Goal: Book appointment/travel/reservation

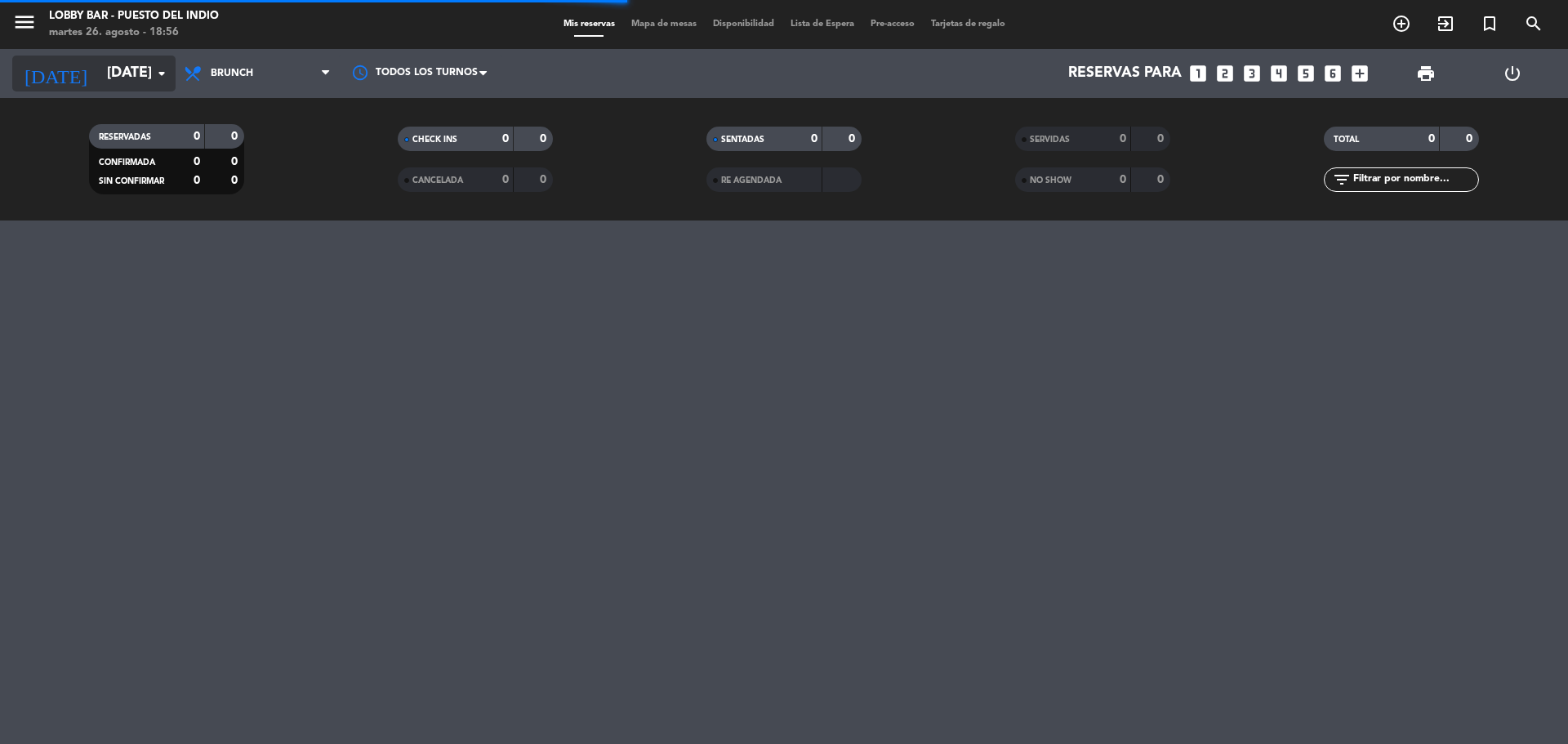
click at [138, 80] on input "[DATE]" at bounding box center [194, 74] width 190 height 33
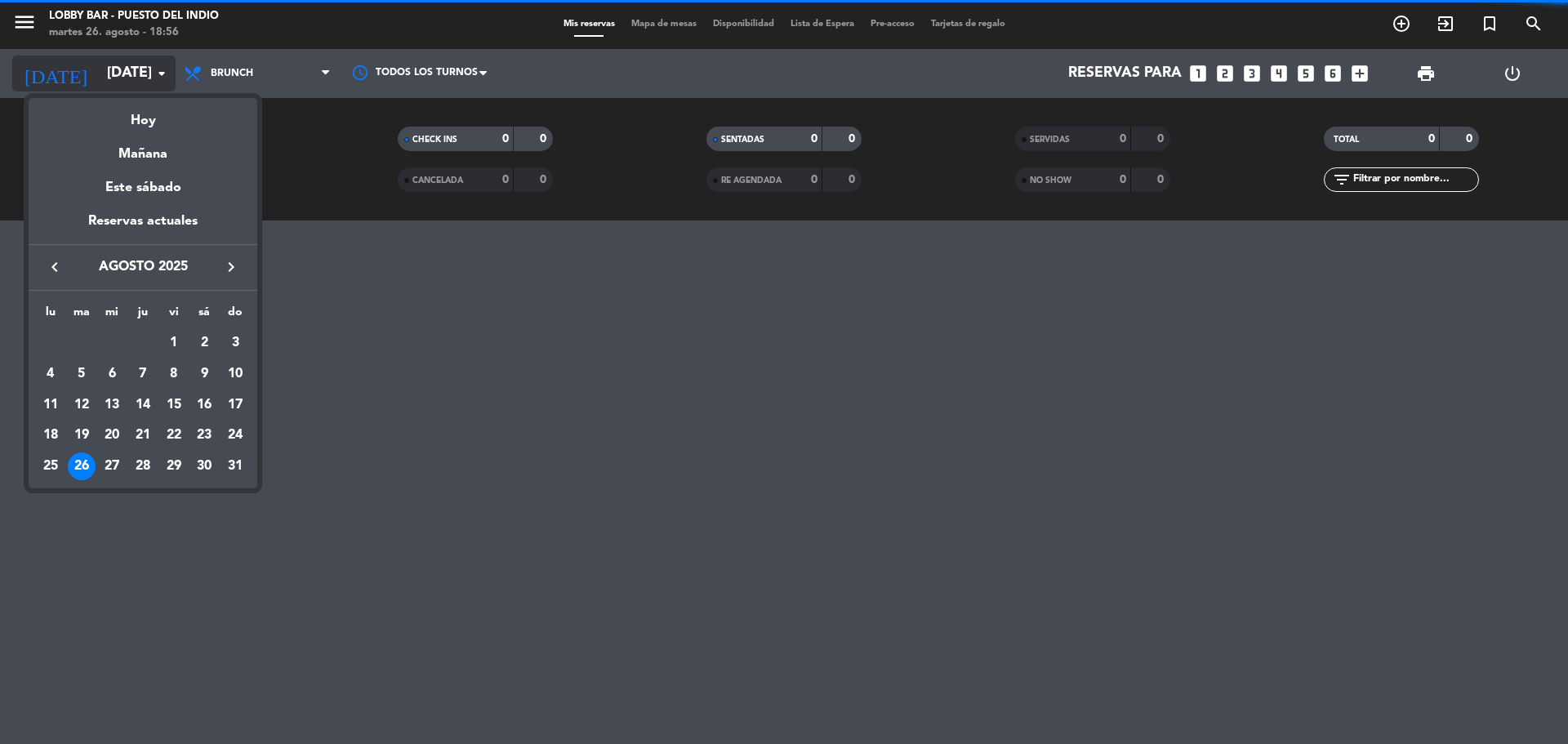
click at [33, 18] on div at bounding box center [784, 372] width 1568 height 744
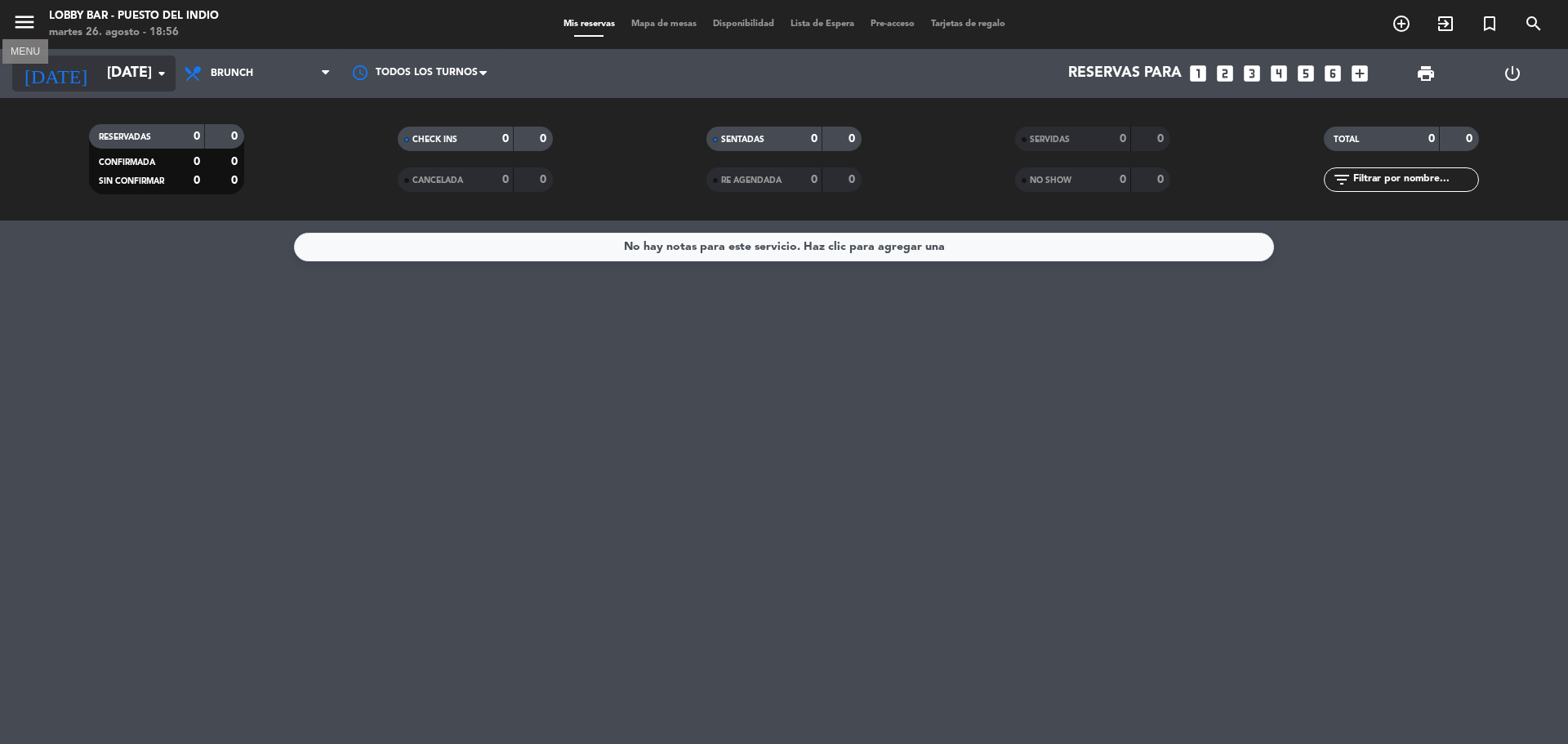
click at [33, 18] on icon "menu" at bounding box center [24, 22] width 24 height 24
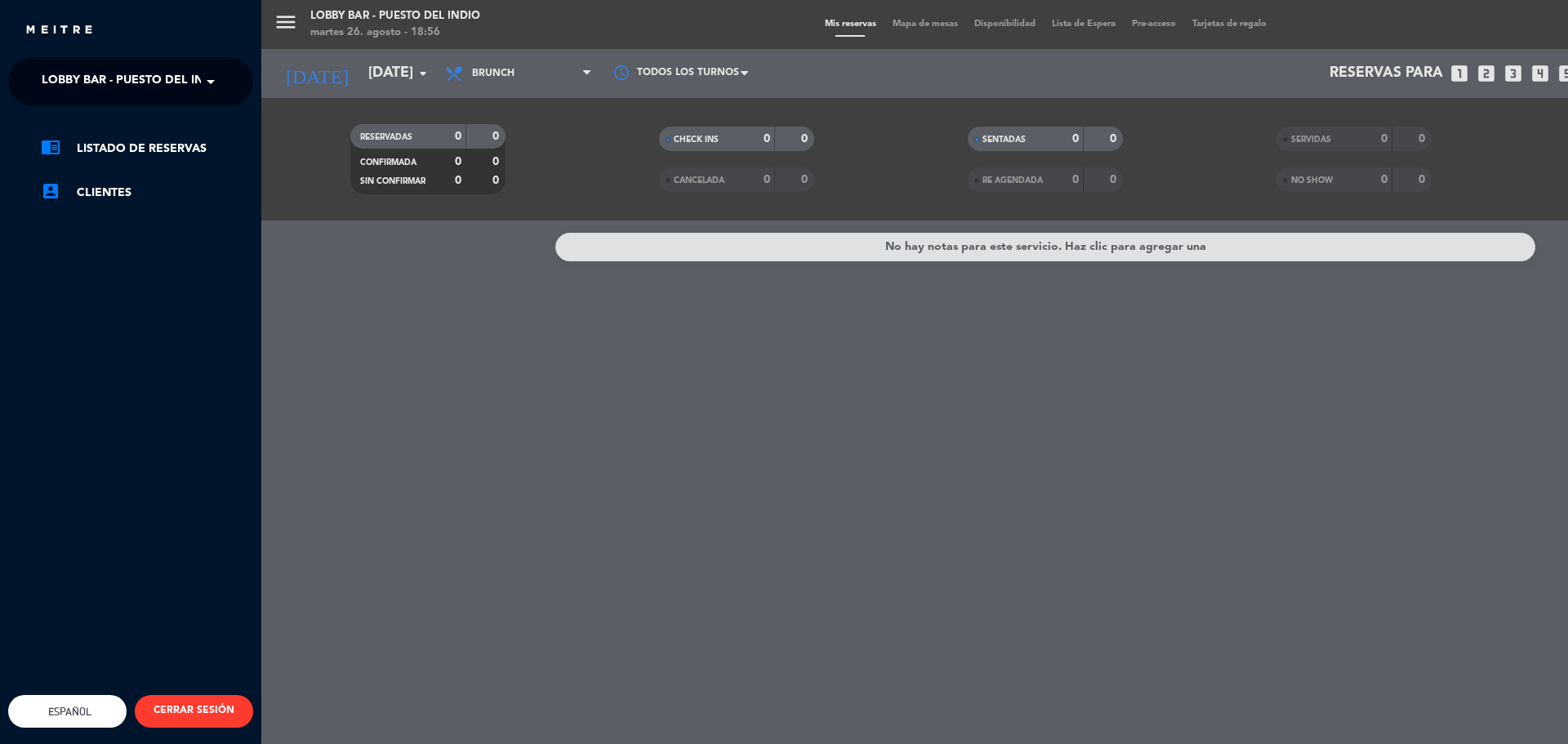
click at [125, 91] on span "Lobby Bar - Puesto del Indio" at bounding box center [133, 81] width 184 height 34
click at [80, 124] on div "isidris" at bounding box center [131, 125] width 244 height 24
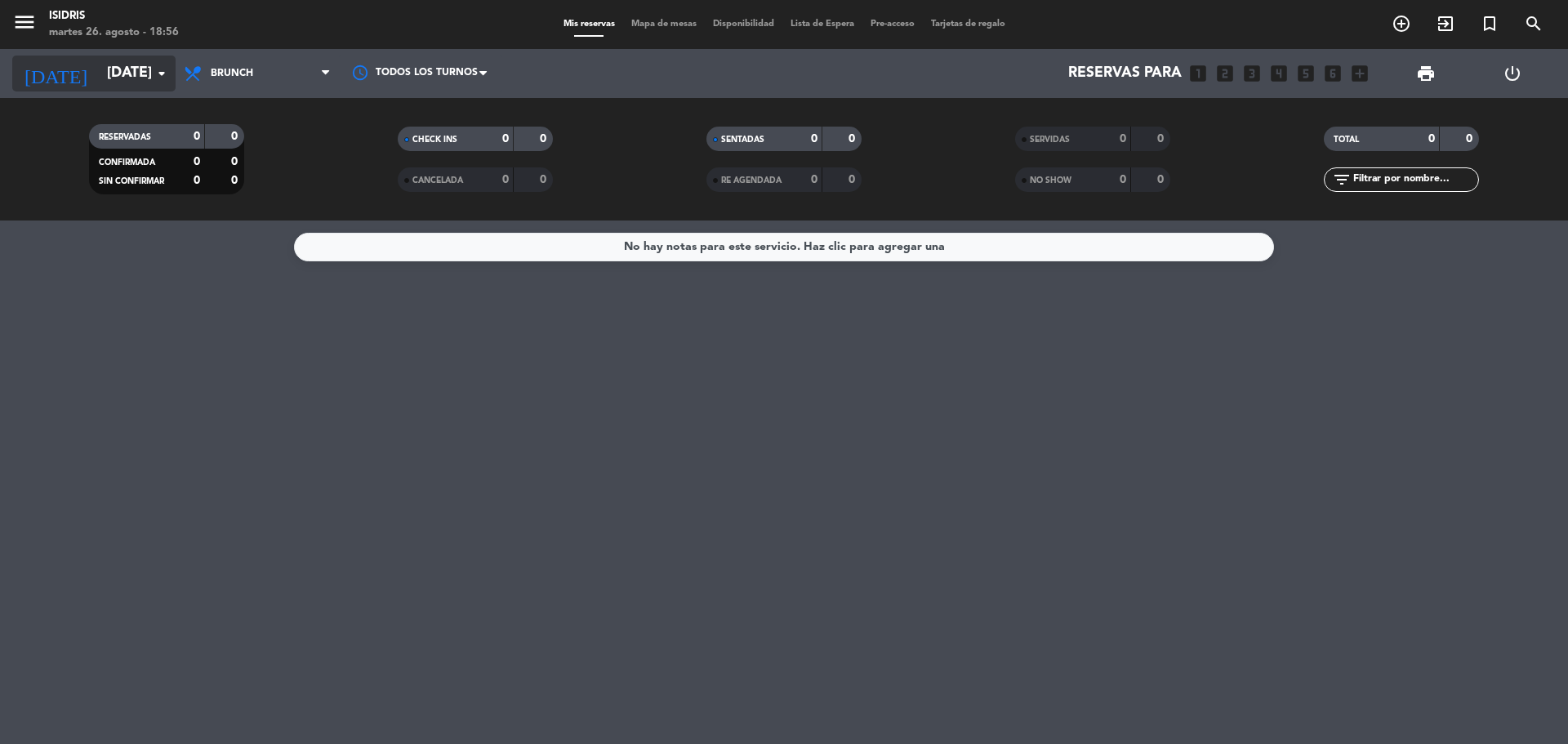
click at [115, 66] on input "[DATE]" at bounding box center [194, 74] width 190 height 33
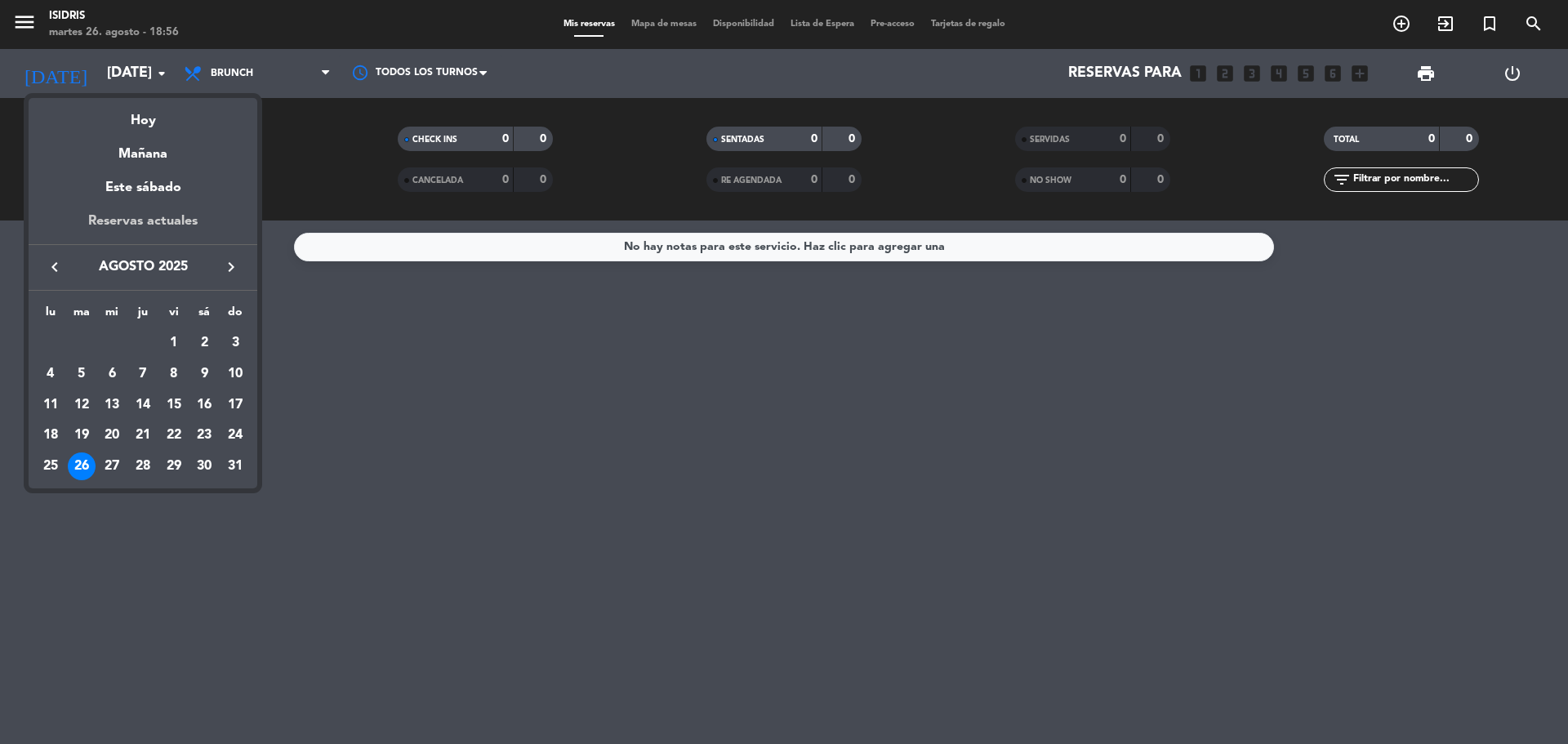
click at [175, 218] on div "Reservas actuales" at bounding box center [143, 227] width 229 height 33
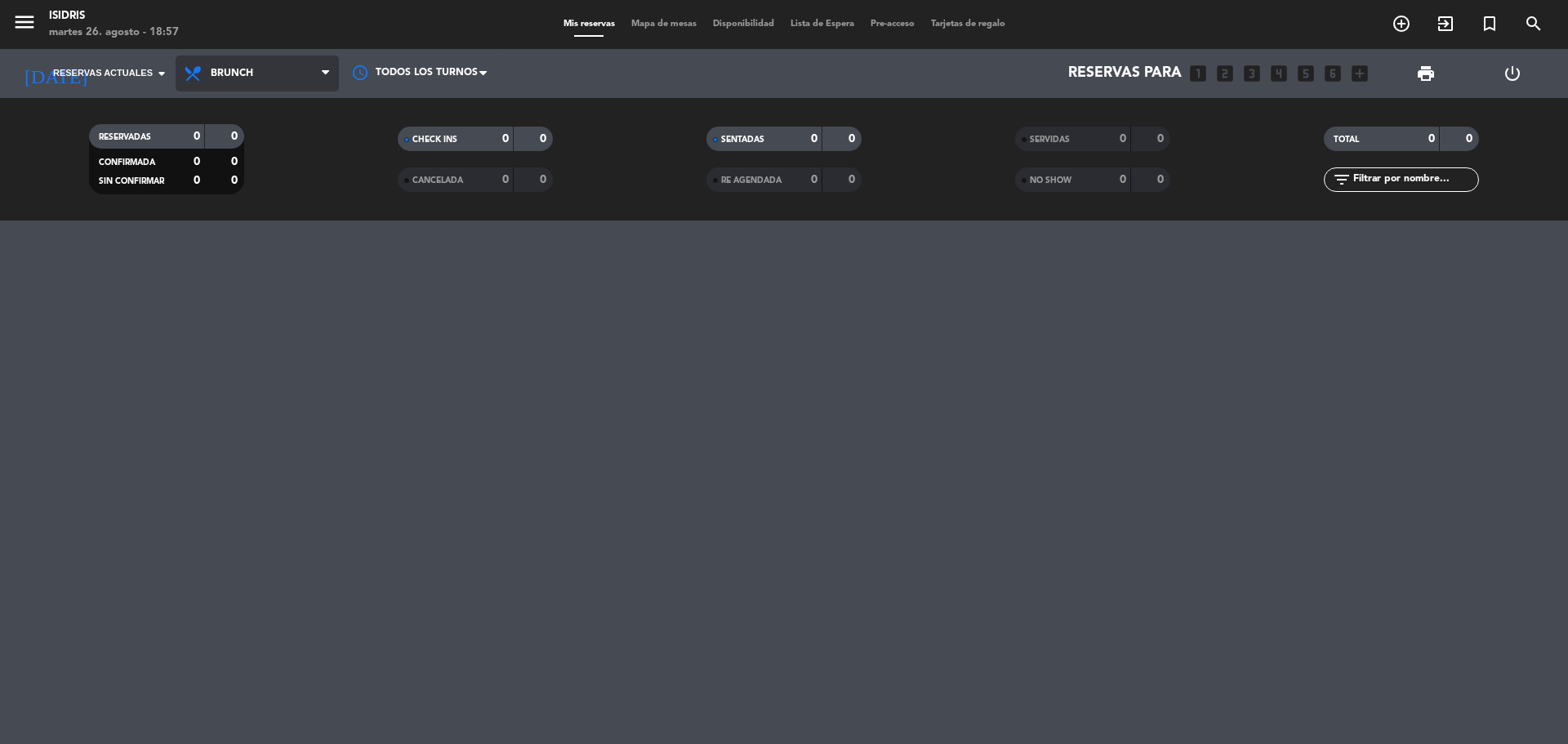
click at [244, 63] on span "Brunch" at bounding box center [258, 73] width 164 height 36
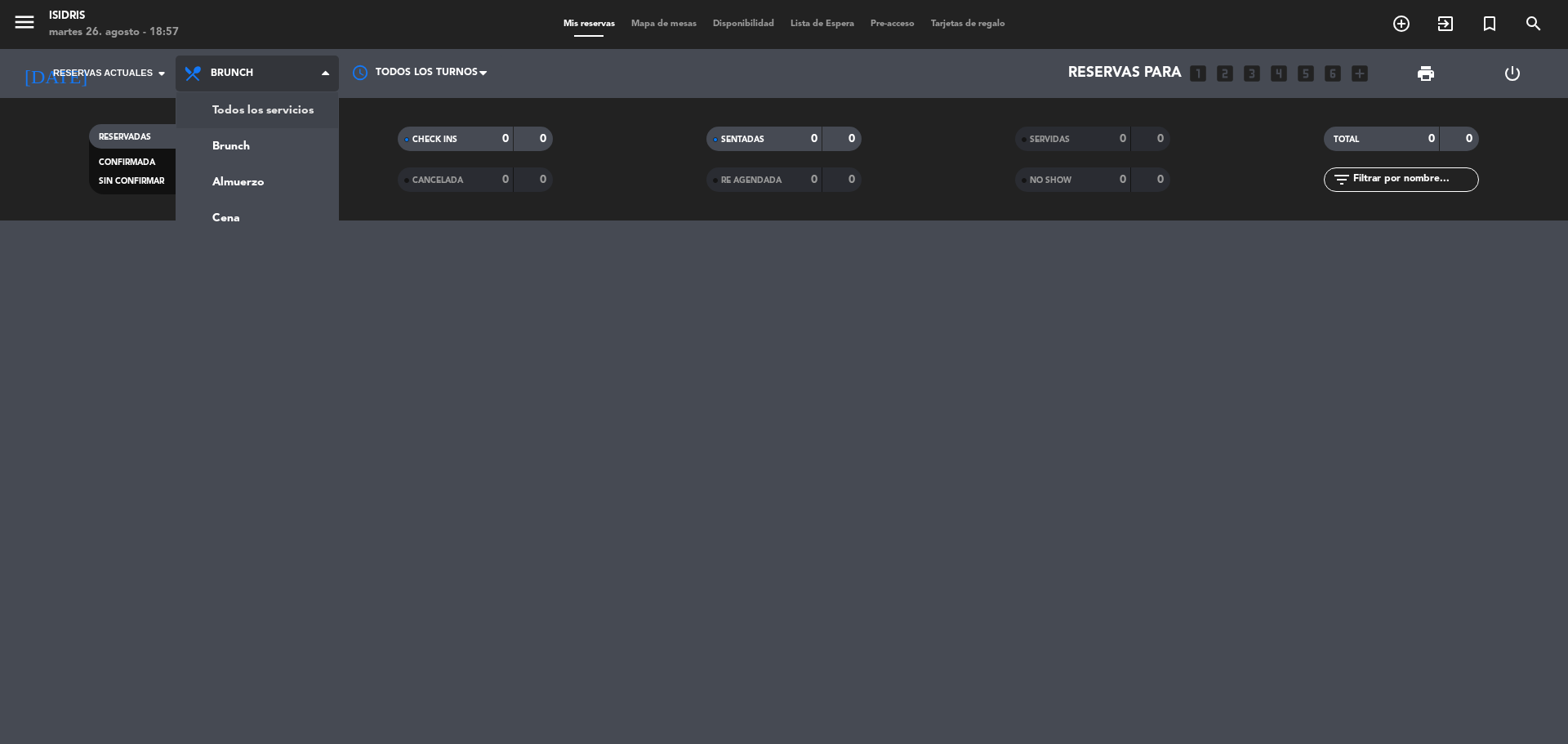
click at [236, 111] on div "menu isidris [DATE] 26. agosto - 18:57 Mis reservas Mapa de mesas Disponibilida…" at bounding box center [784, 110] width 1568 height 220
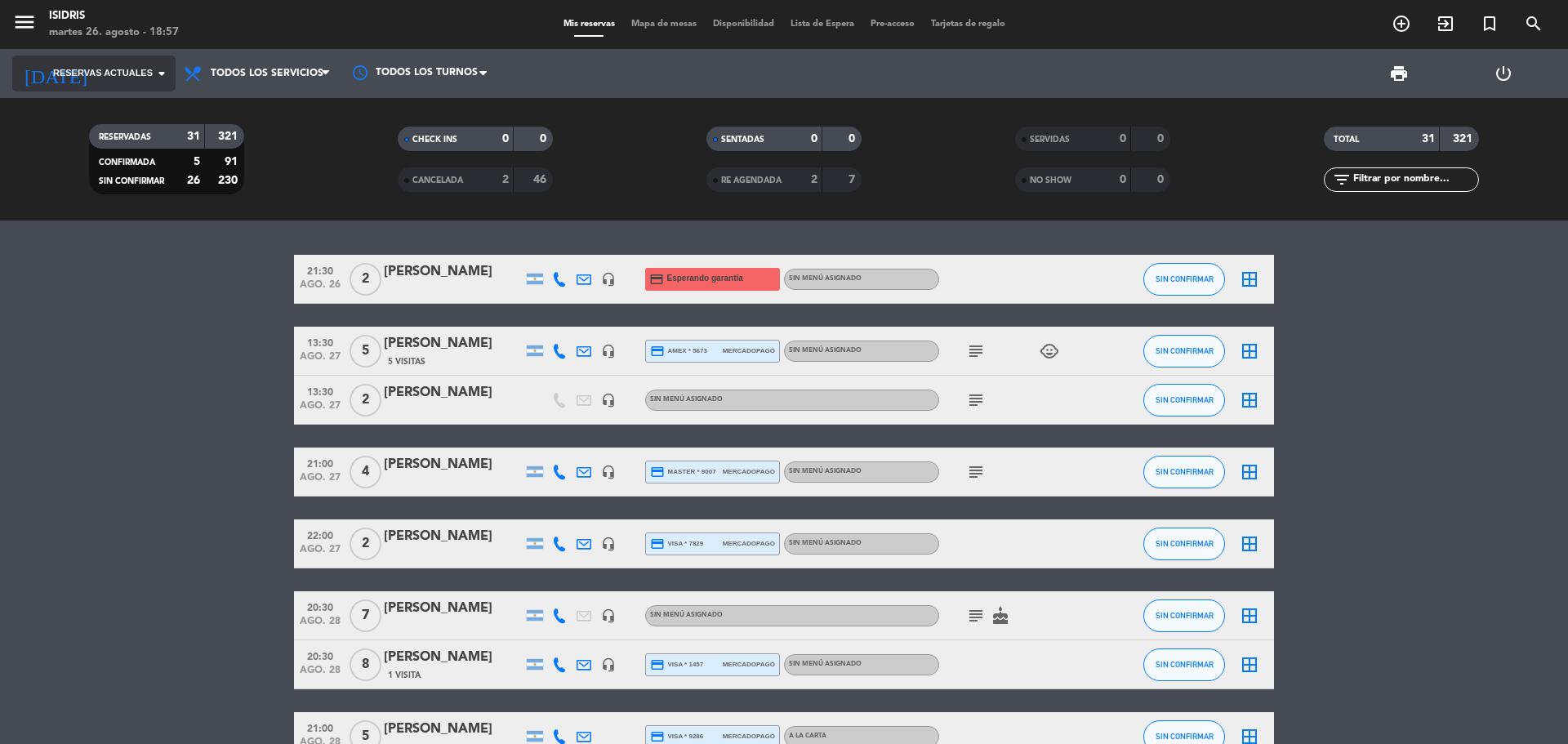
click at [157, 90] on div "[DATE] Reservas actuales arrow_drop_down" at bounding box center [94, 73] width 164 height 36
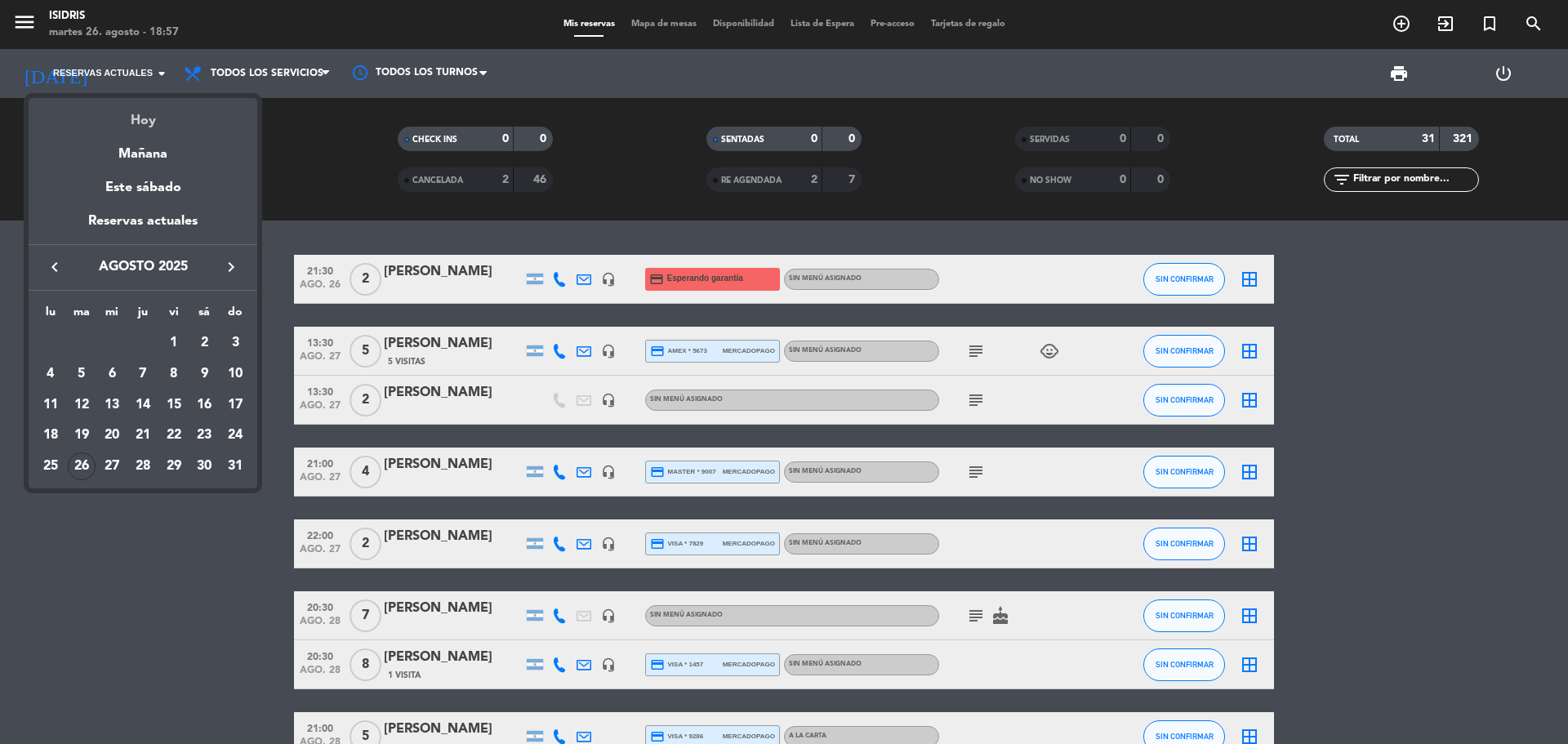
click at [142, 124] on div "Hoy" at bounding box center [143, 115] width 229 height 33
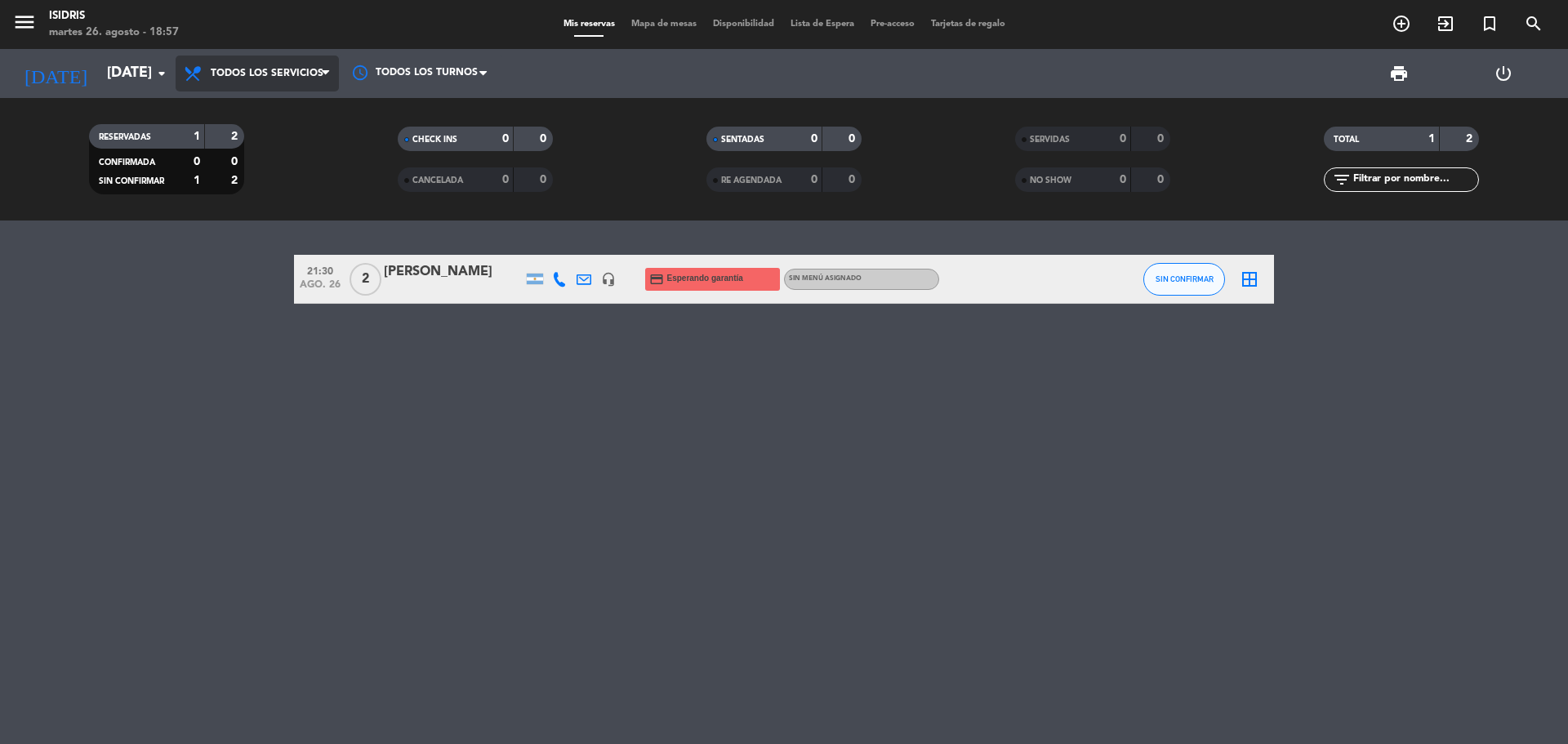
click at [225, 76] on span "Todos los servicios" at bounding box center [266, 73] width 112 height 11
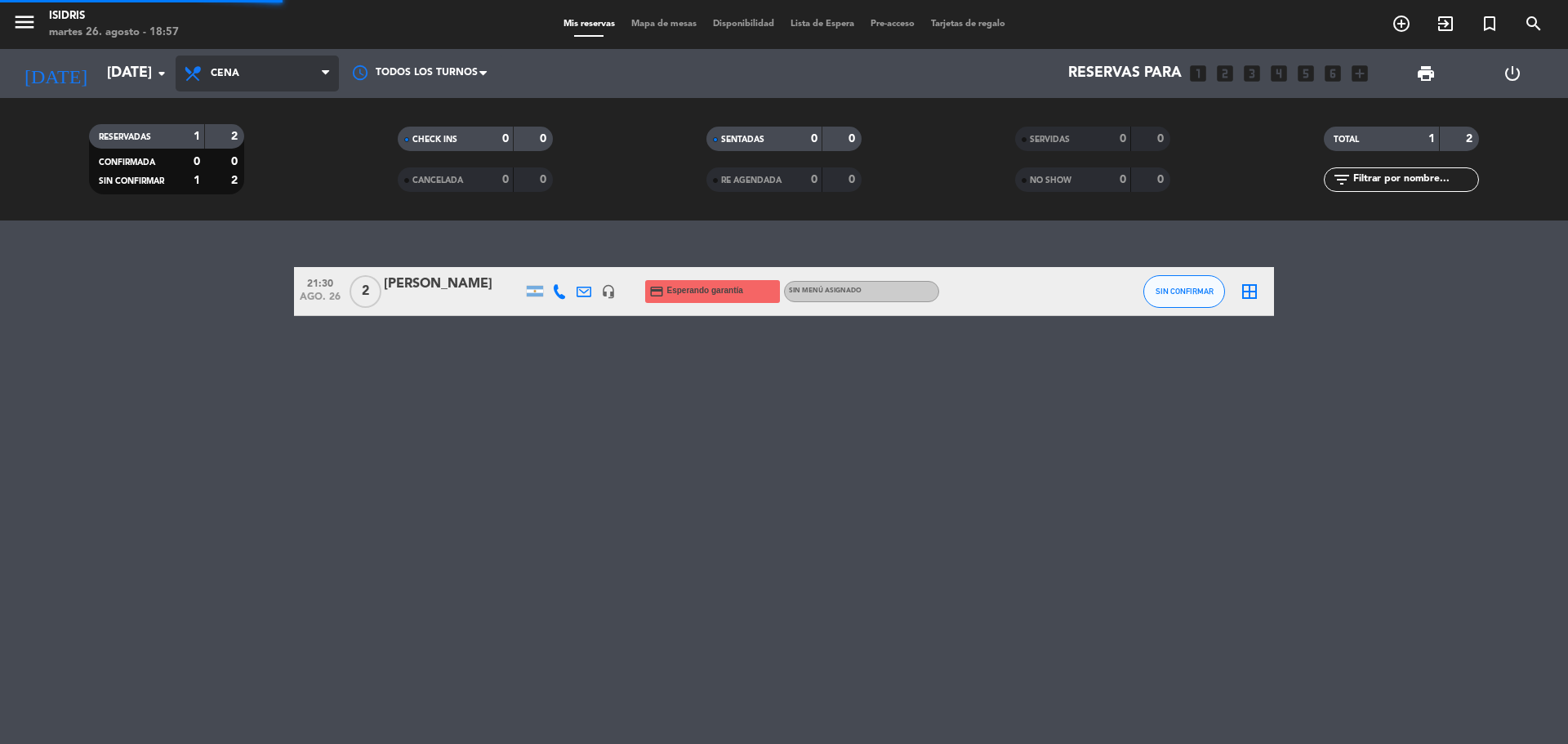
click at [247, 207] on div "menu isidris [DATE] 26. agosto - 18:57 Mis reservas Mapa de mesas Disponibilida…" at bounding box center [784, 110] width 1568 height 220
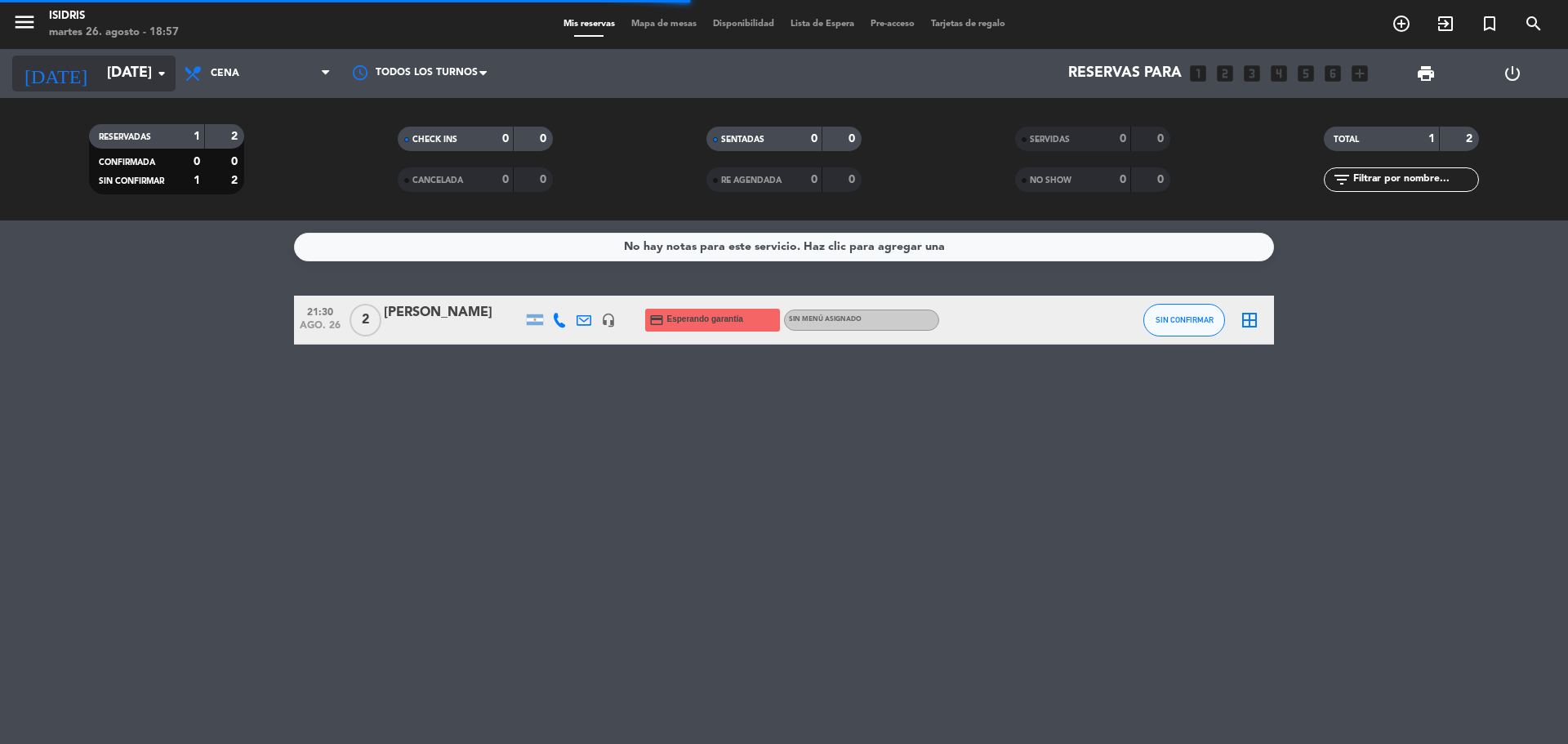
click at [122, 79] on input "[DATE]" at bounding box center [194, 74] width 190 height 33
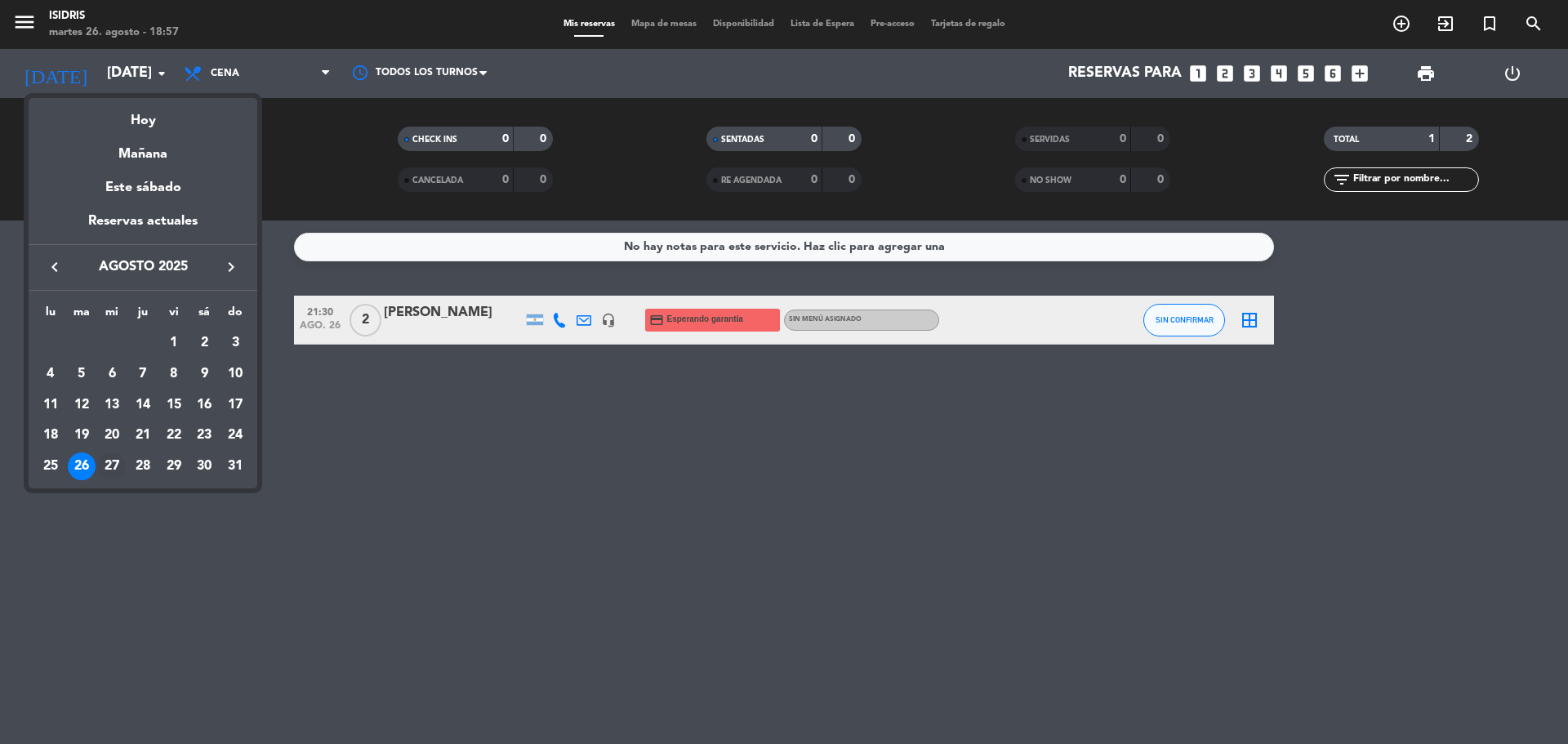
click at [113, 466] on div "27" at bounding box center [112, 466] width 28 height 28
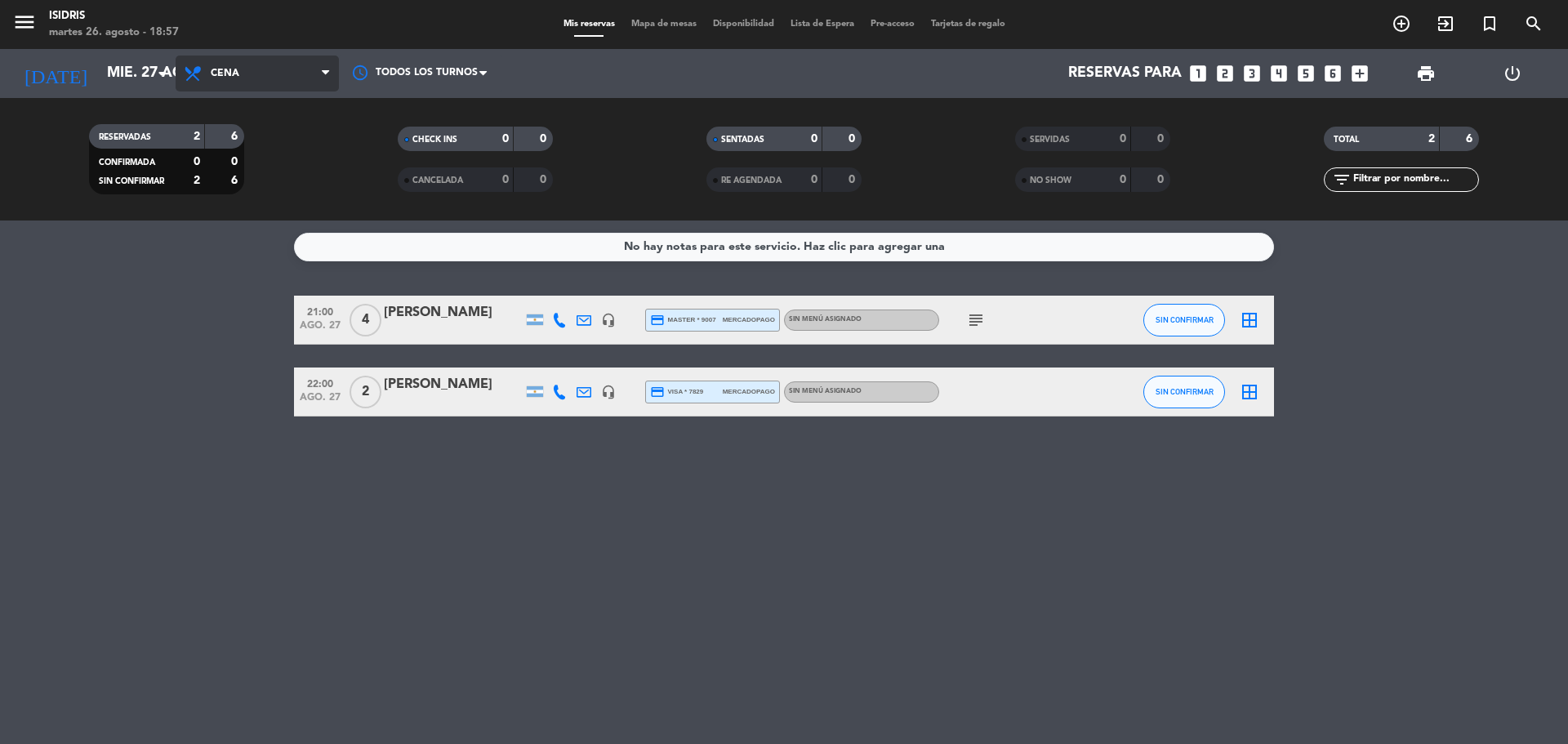
click at [220, 83] on span "Cena" at bounding box center [258, 73] width 164 height 36
click at [144, 69] on input "mié. 27 ago." at bounding box center [194, 74] width 190 height 33
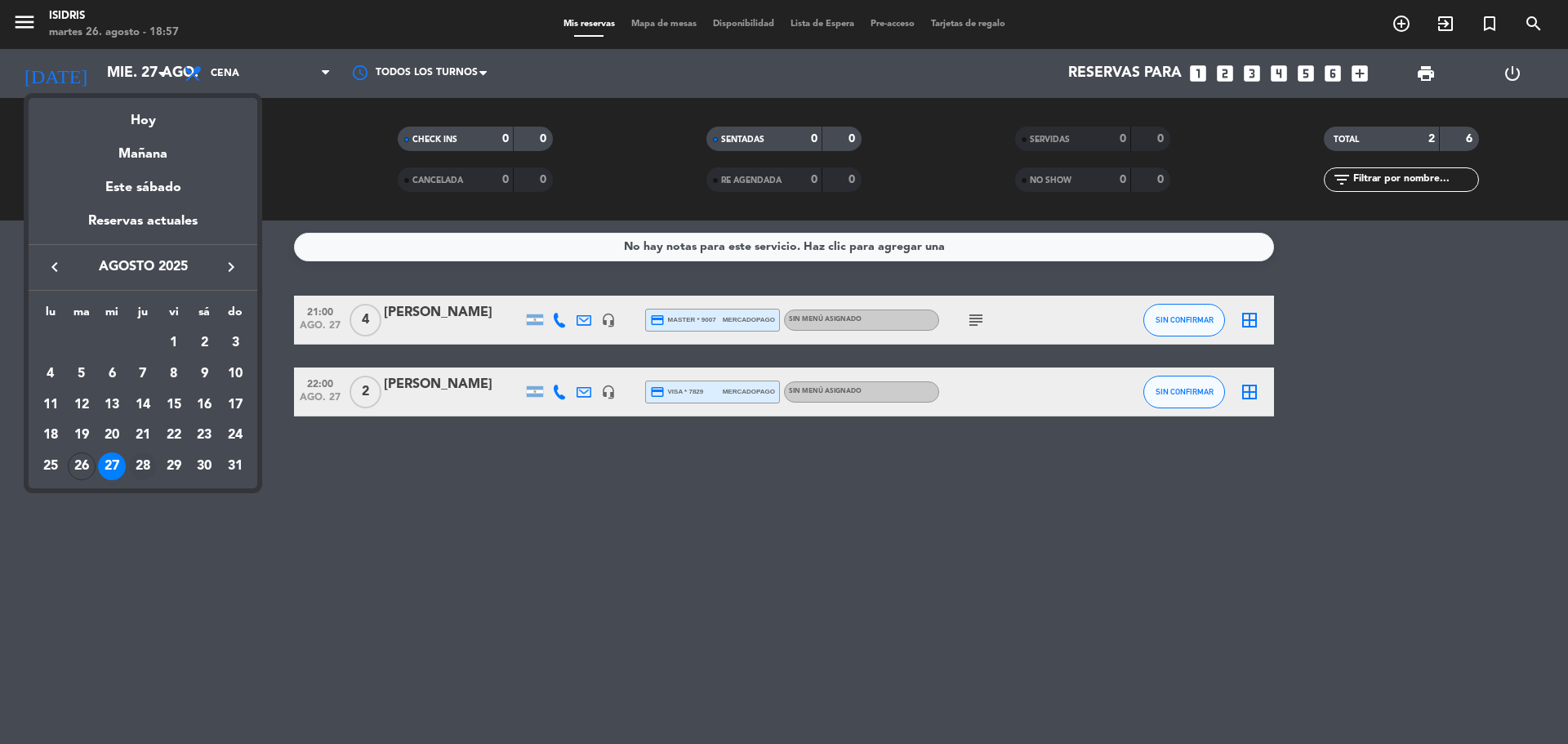
click at [147, 466] on div "28" at bounding box center [143, 466] width 28 height 28
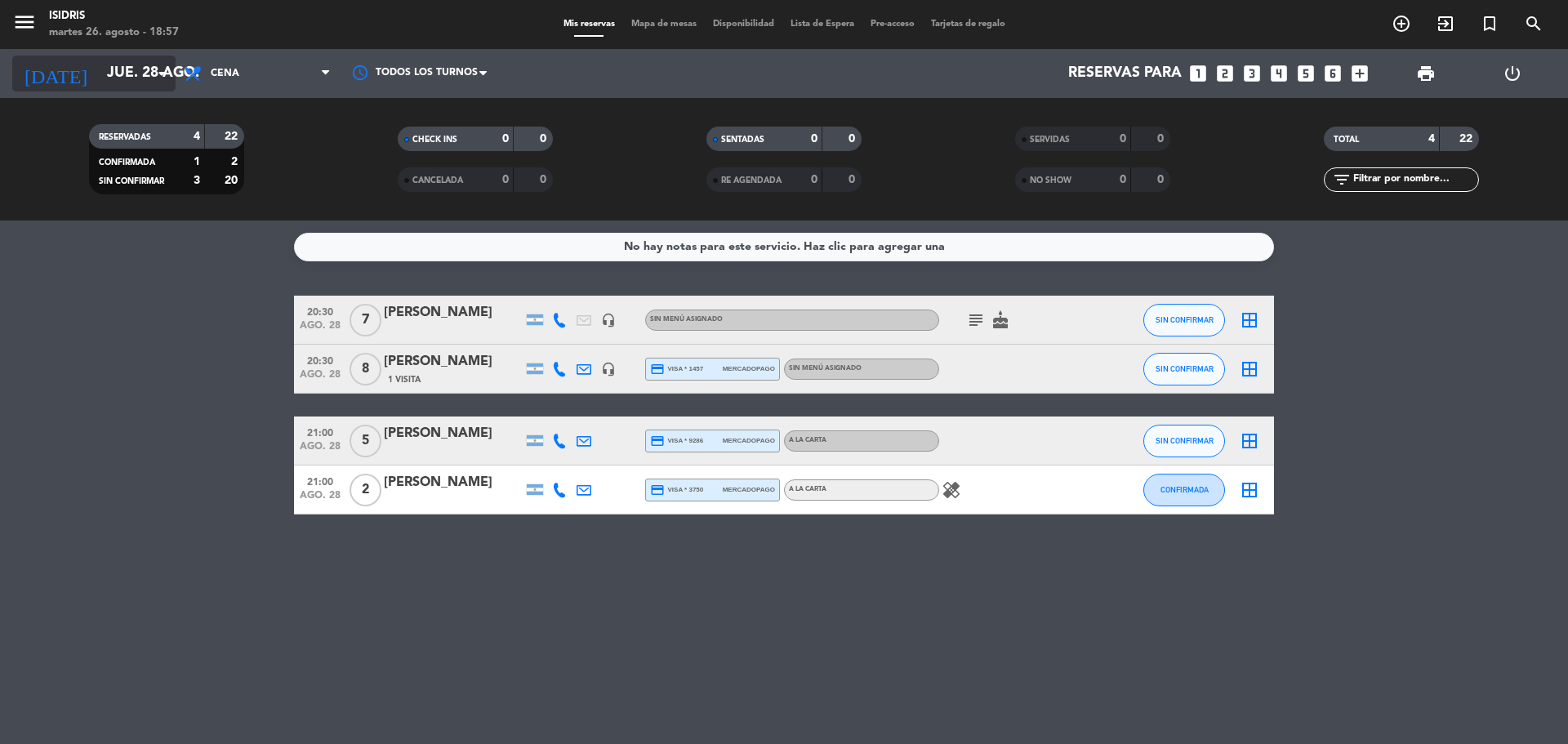
click at [132, 80] on input "jue. 28 ago." at bounding box center [194, 74] width 190 height 33
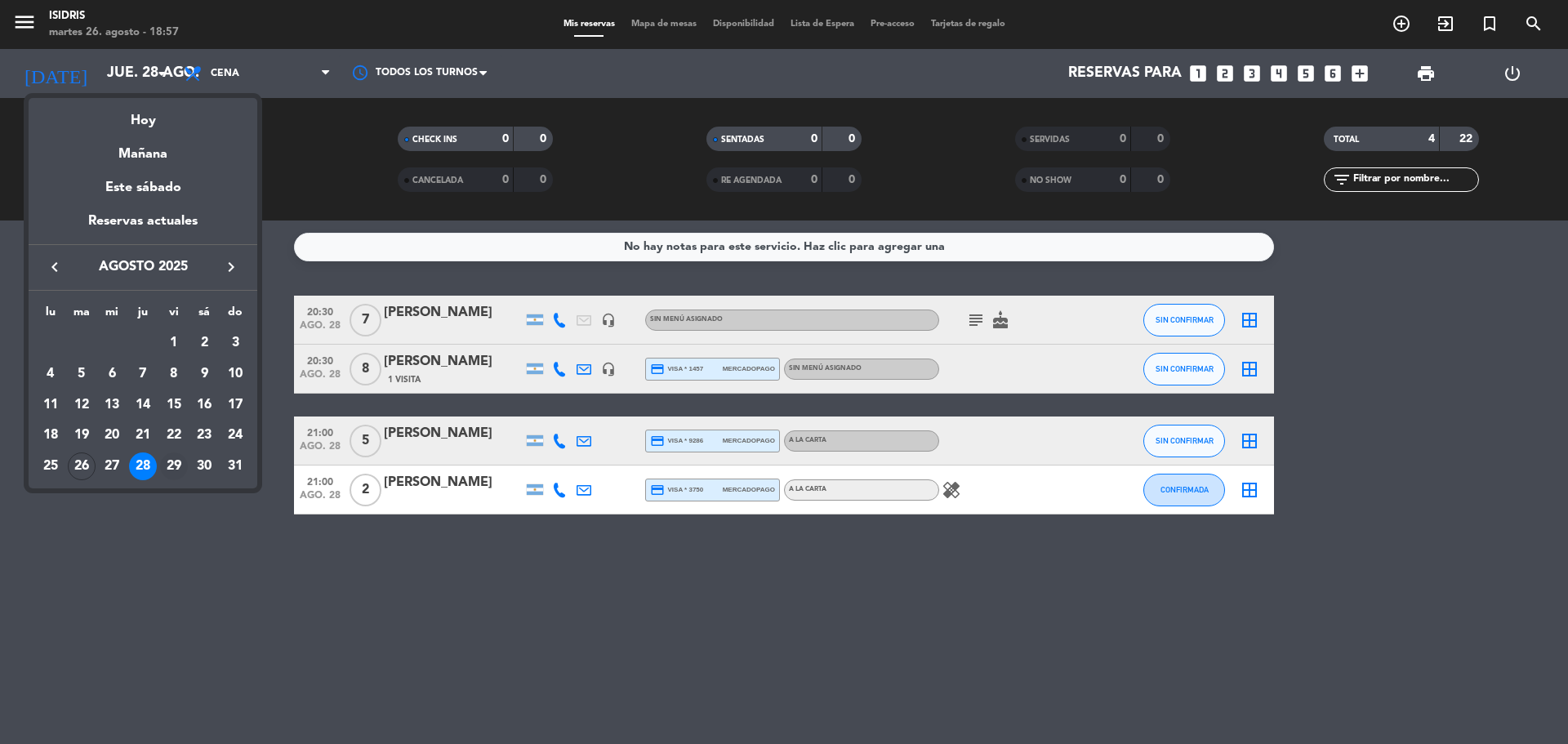
click at [165, 461] on div "29" at bounding box center [174, 466] width 28 height 28
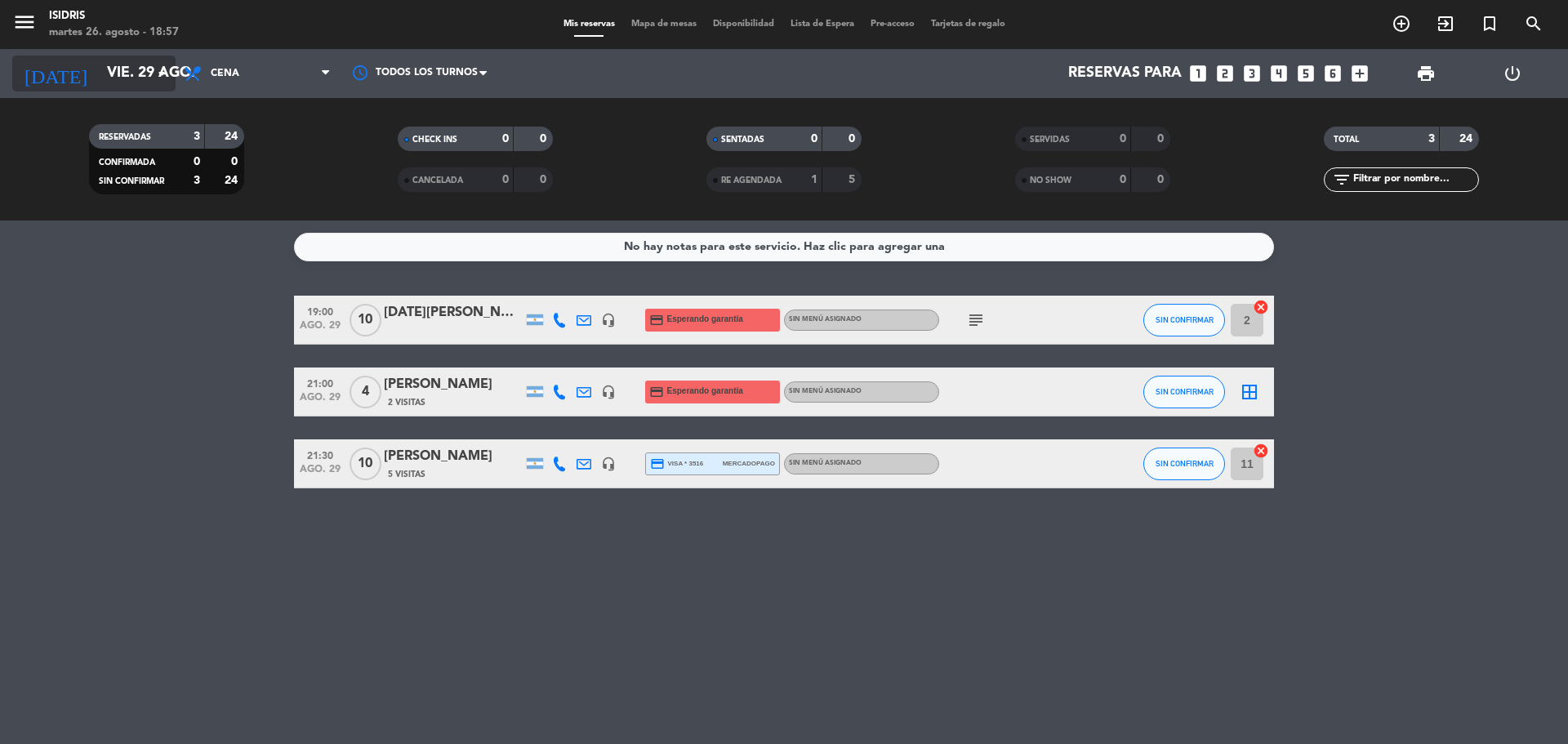
click at [99, 72] on input "vie. 29 ago." at bounding box center [194, 74] width 190 height 33
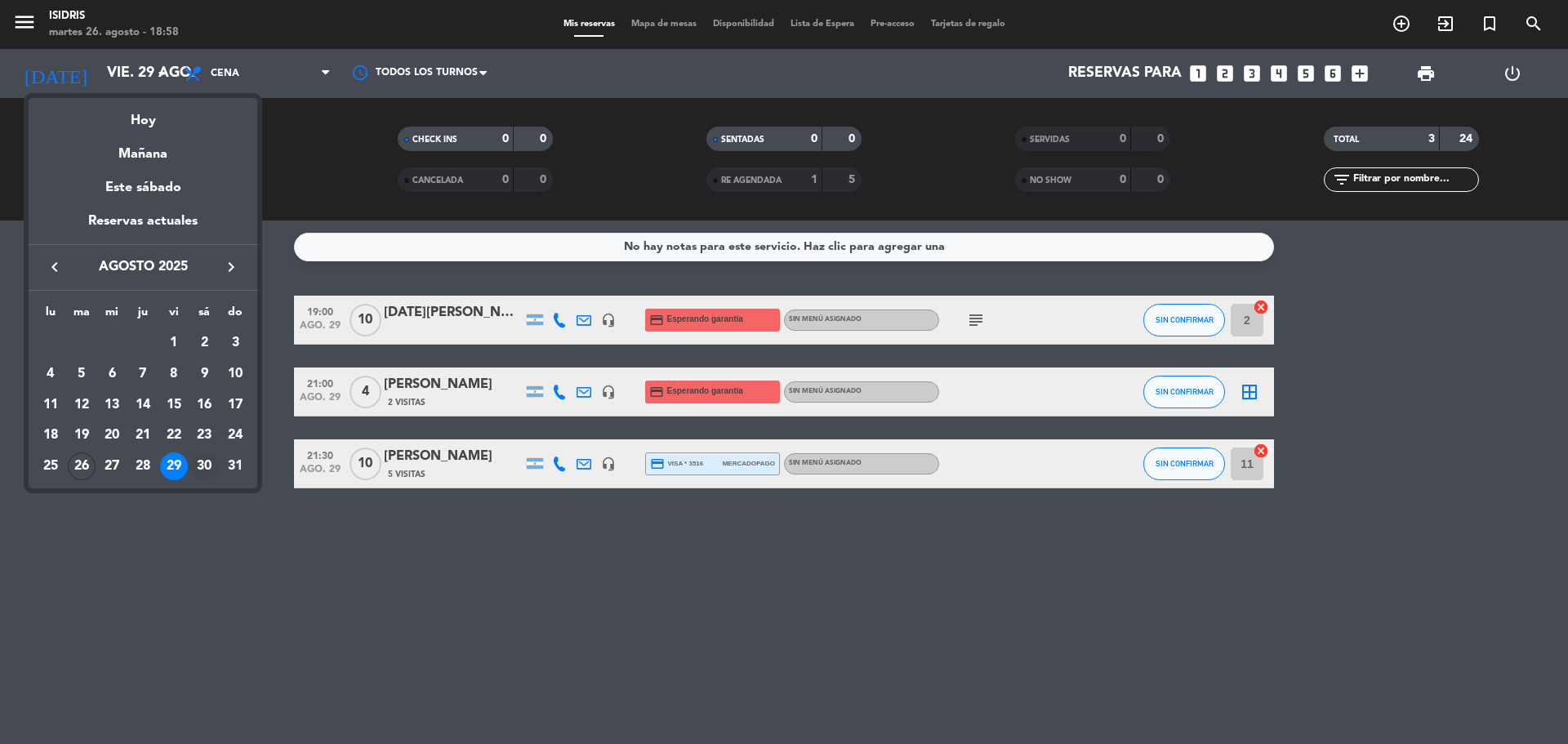
click at [205, 470] on div "30" at bounding box center [205, 466] width 28 height 28
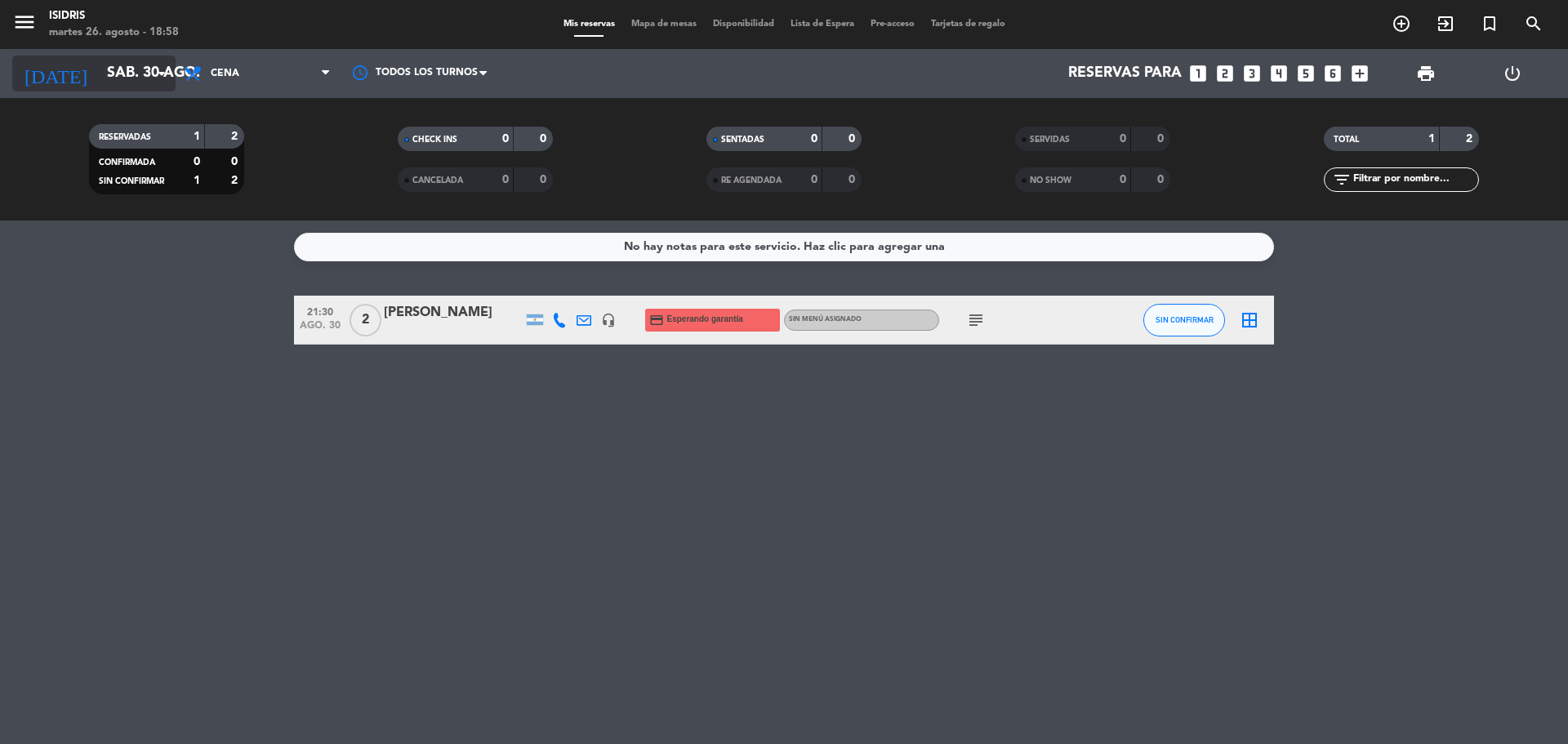
click at [114, 69] on input "sáb. 30 ago." at bounding box center [194, 74] width 190 height 33
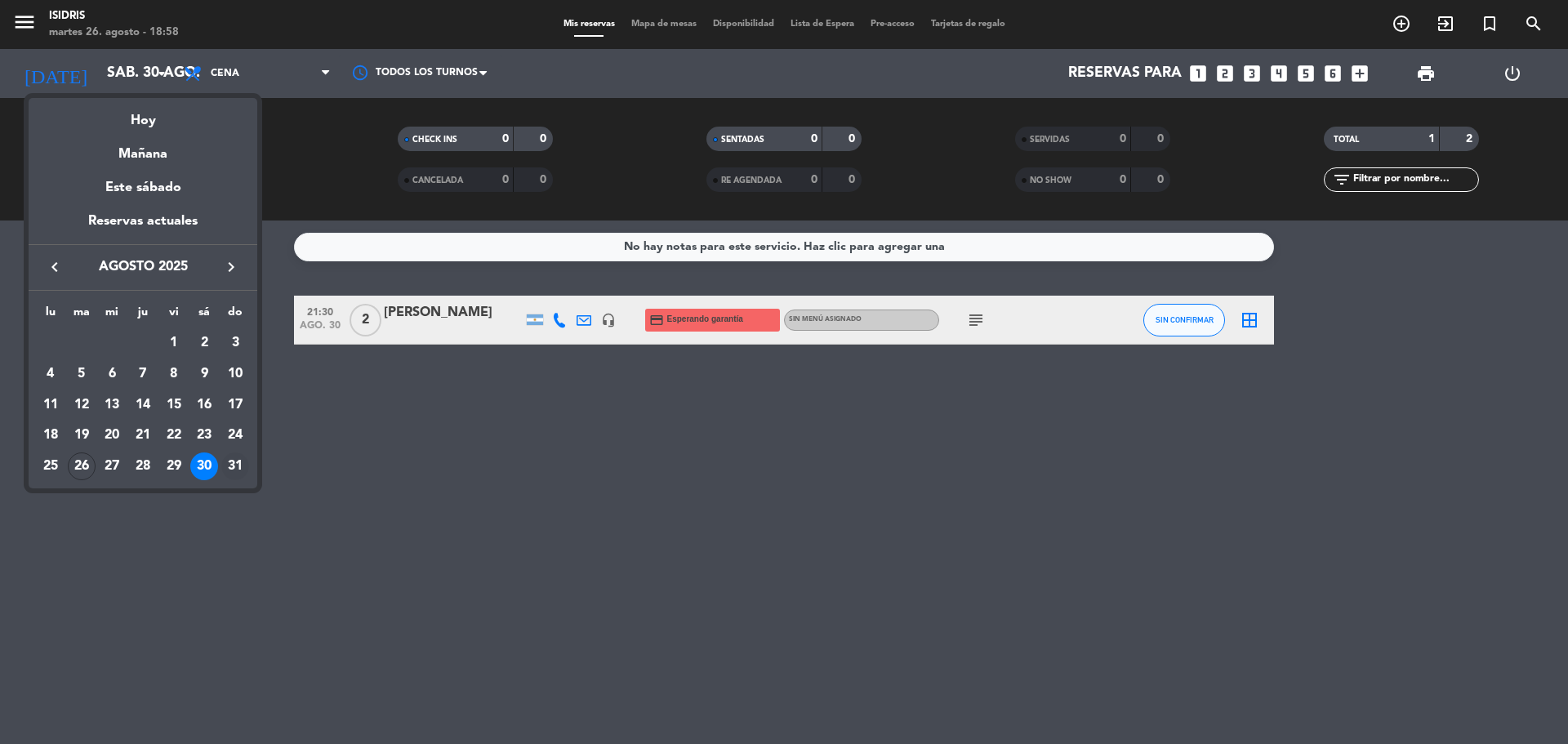
click at [230, 469] on div "31" at bounding box center [235, 466] width 28 height 28
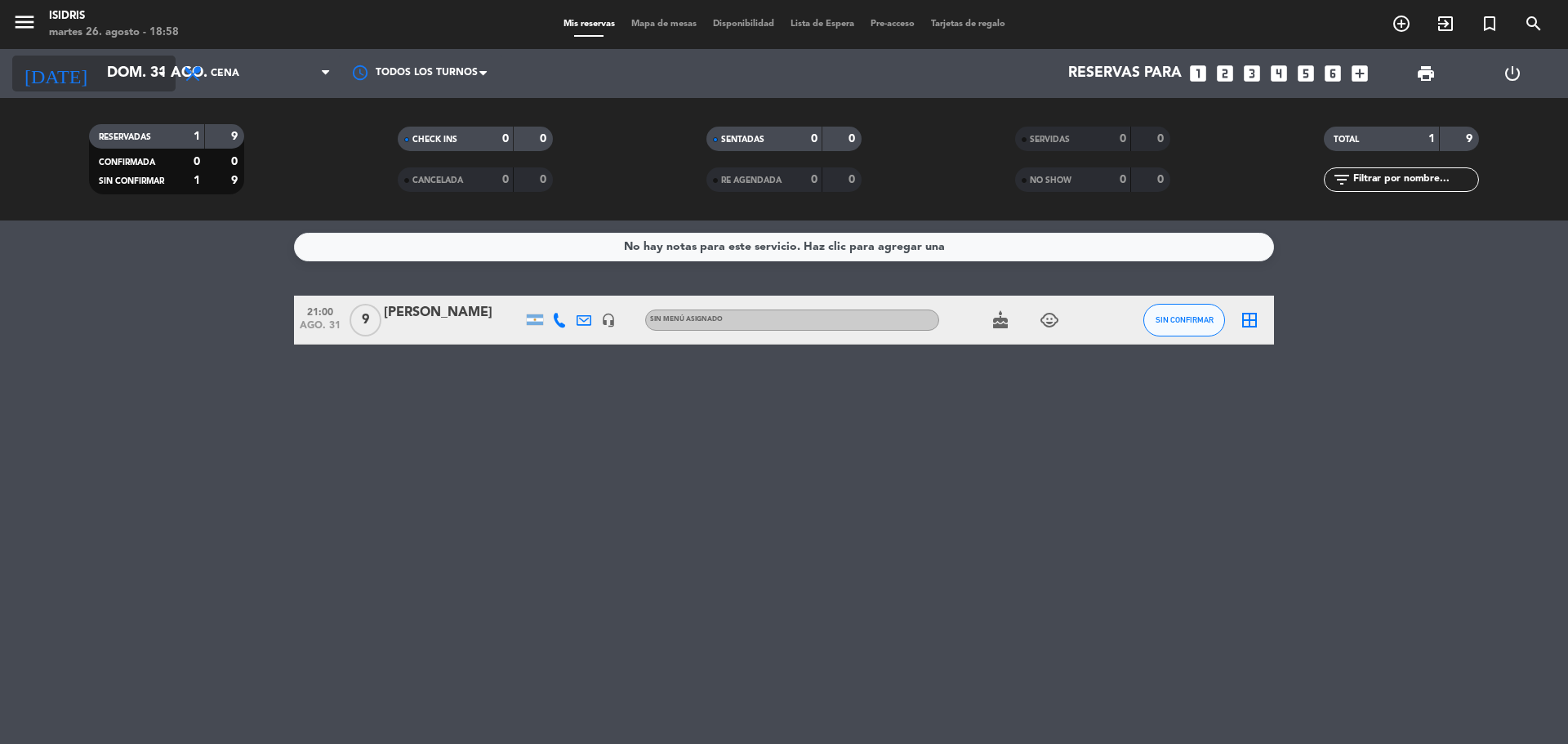
click at [99, 69] on input "dom. 31 ago." at bounding box center [194, 74] width 190 height 33
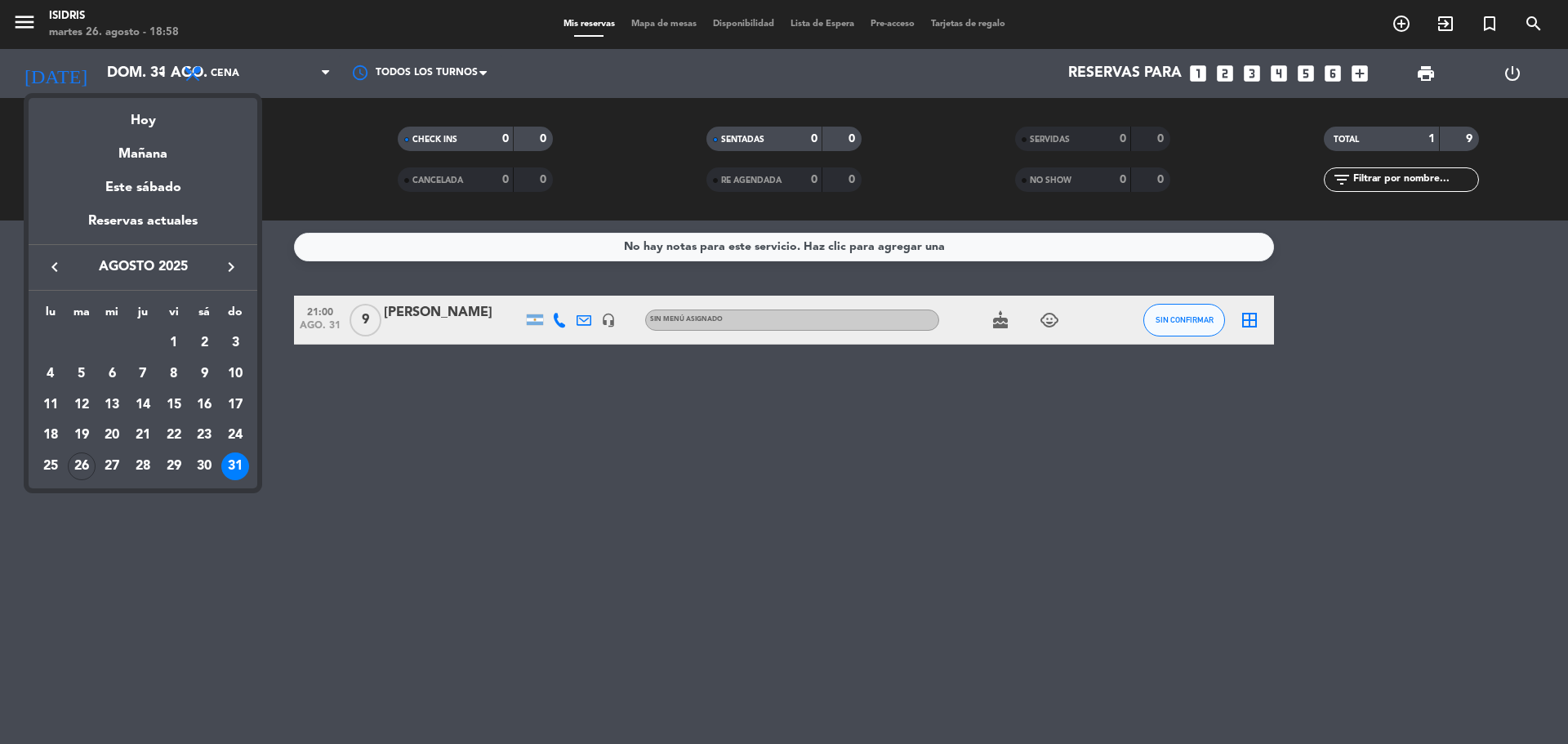
click at [226, 271] on icon "keyboard_arrow_right" at bounding box center [231, 266] width 20 height 20
click at [136, 370] on div "4" at bounding box center [143, 374] width 28 height 28
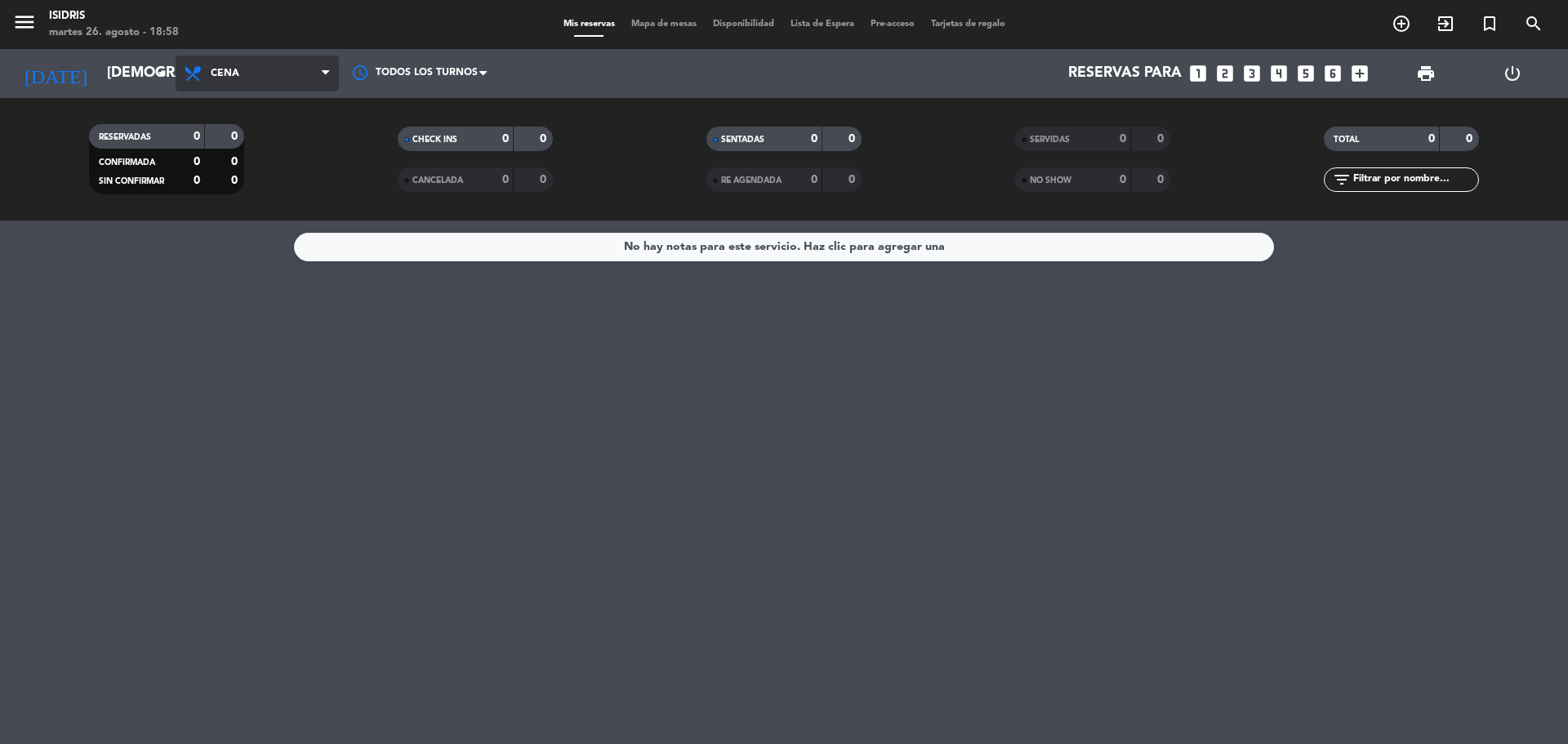
click at [219, 77] on span "Cena" at bounding box center [225, 73] width 29 height 11
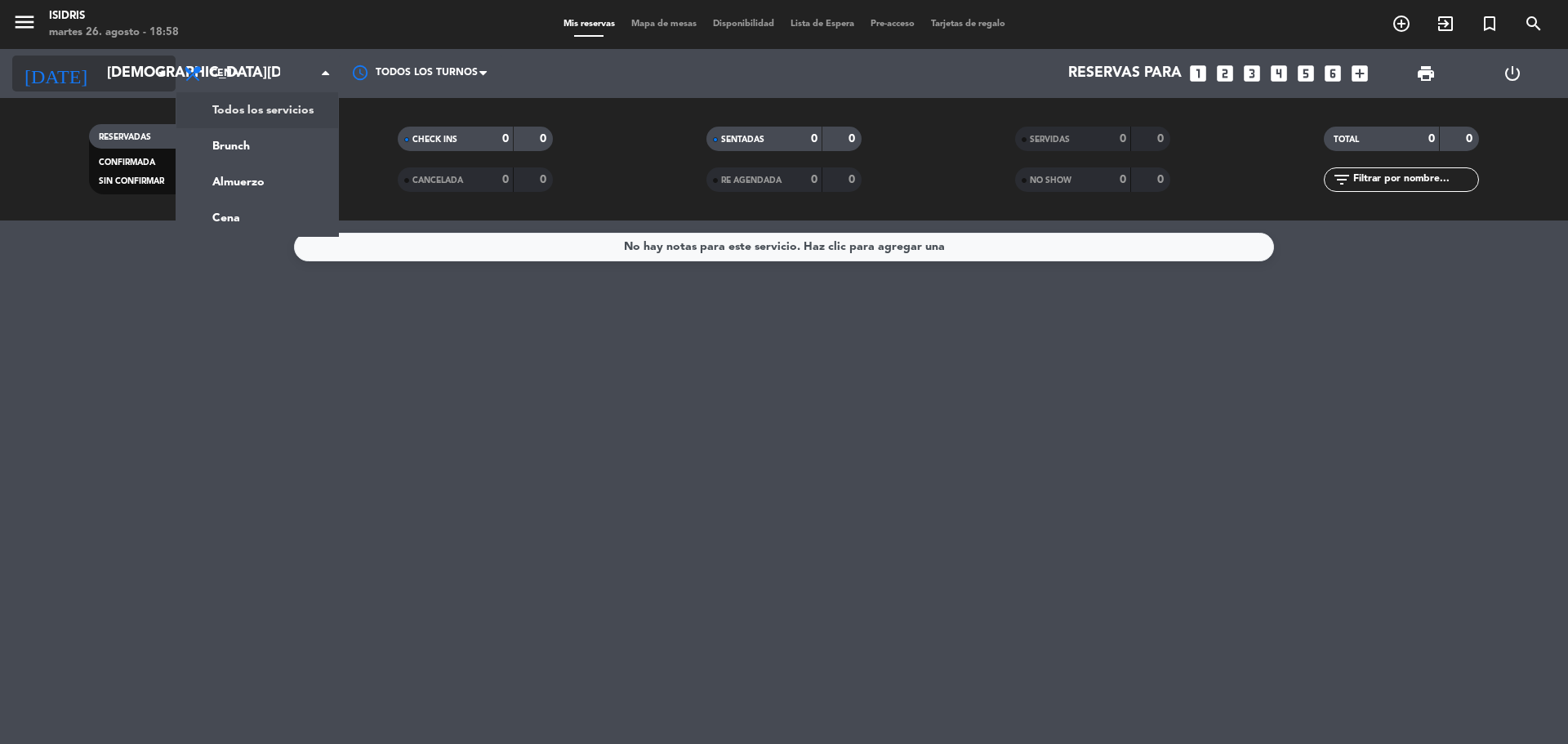
click at [123, 77] on input "[DEMOGRAPHIC_DATA][DATE]" at bounding box center [194, 74] width 190 height 33
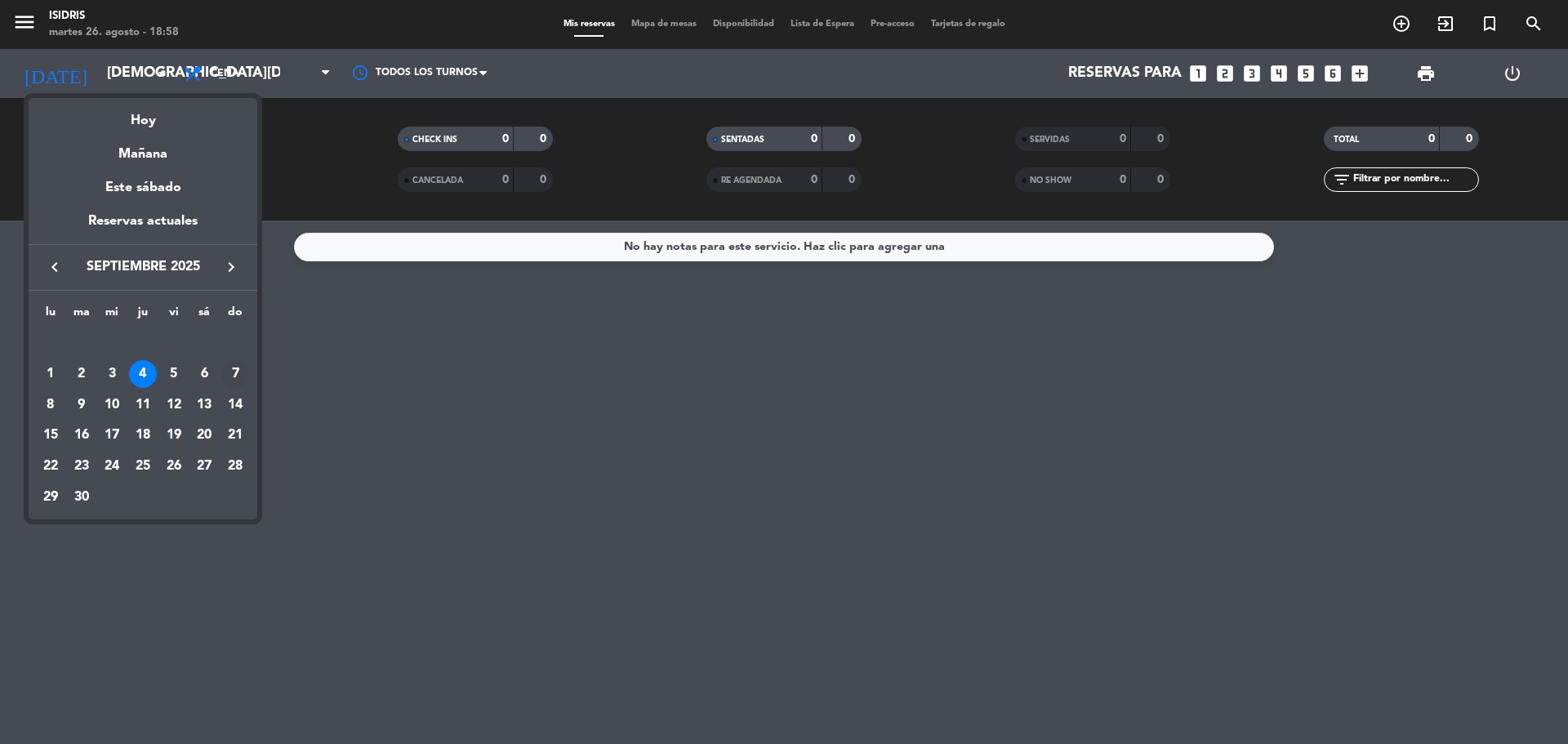
click at [233, 371] on div "7" at bounding box center [235, 374] width 28 height 28
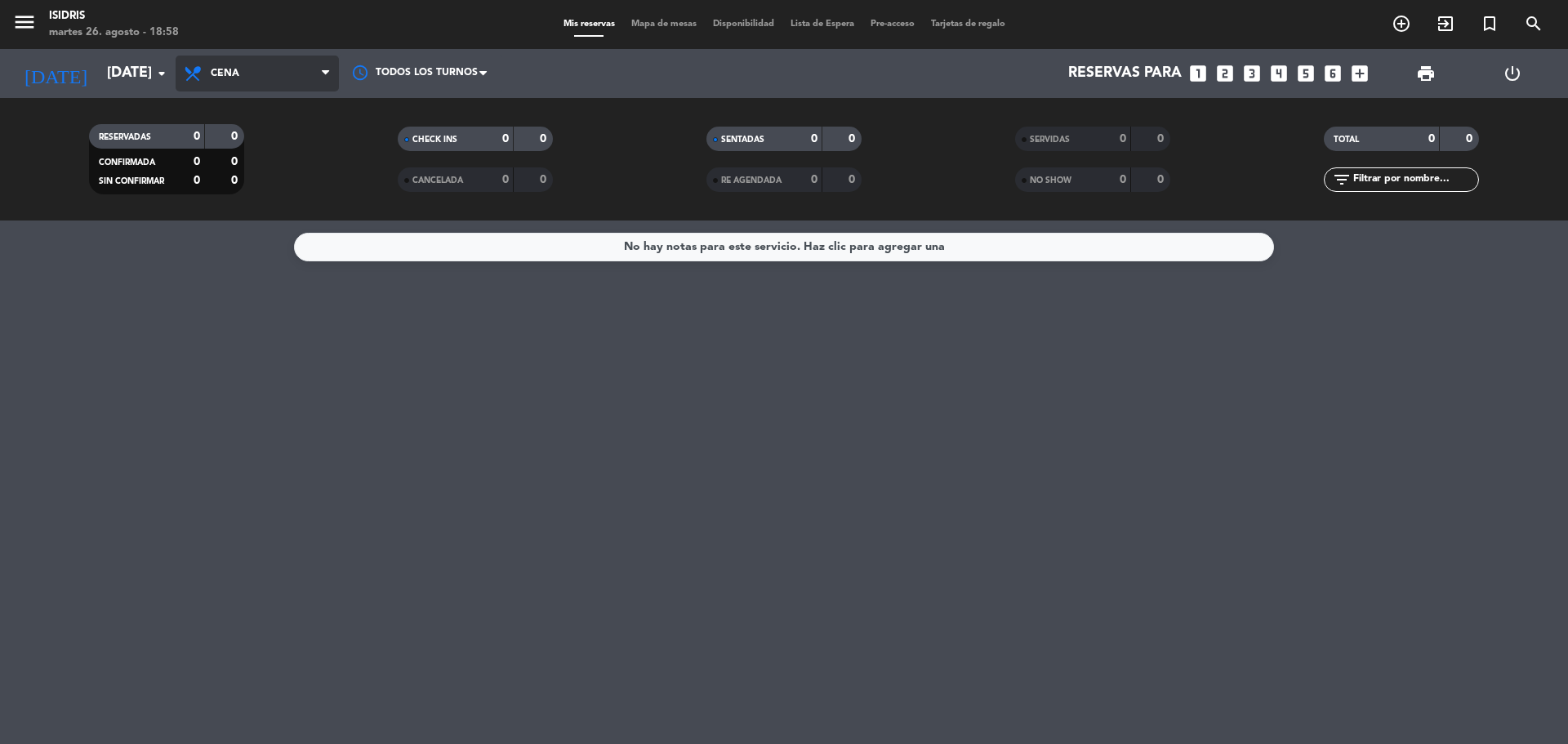
click at [193, 84] on span "Cena" at bounding box center [258, 73] width 164 height 36
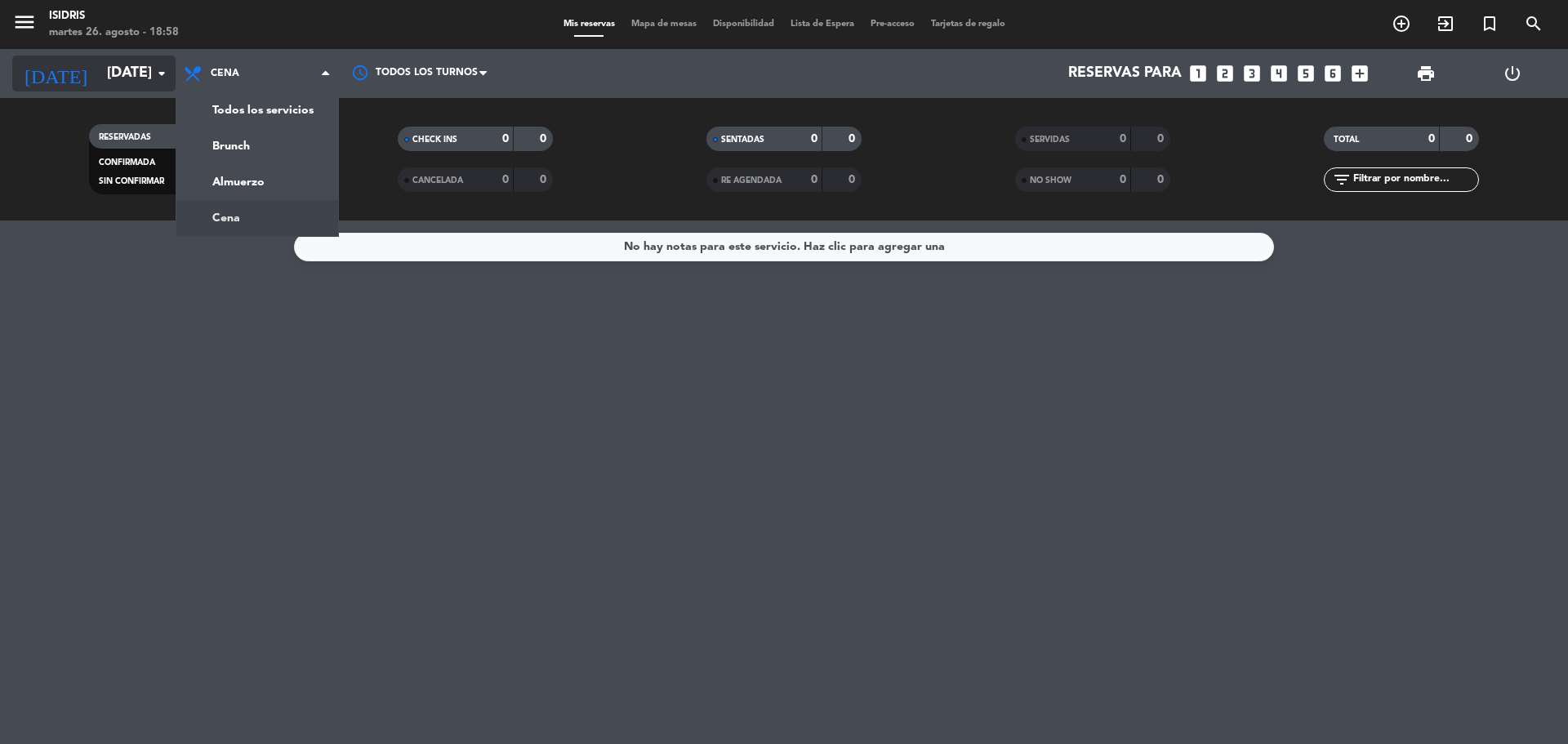
click at [121, 81] on input "[DATE]" at bounding box center [194, 74] width 190 height 33
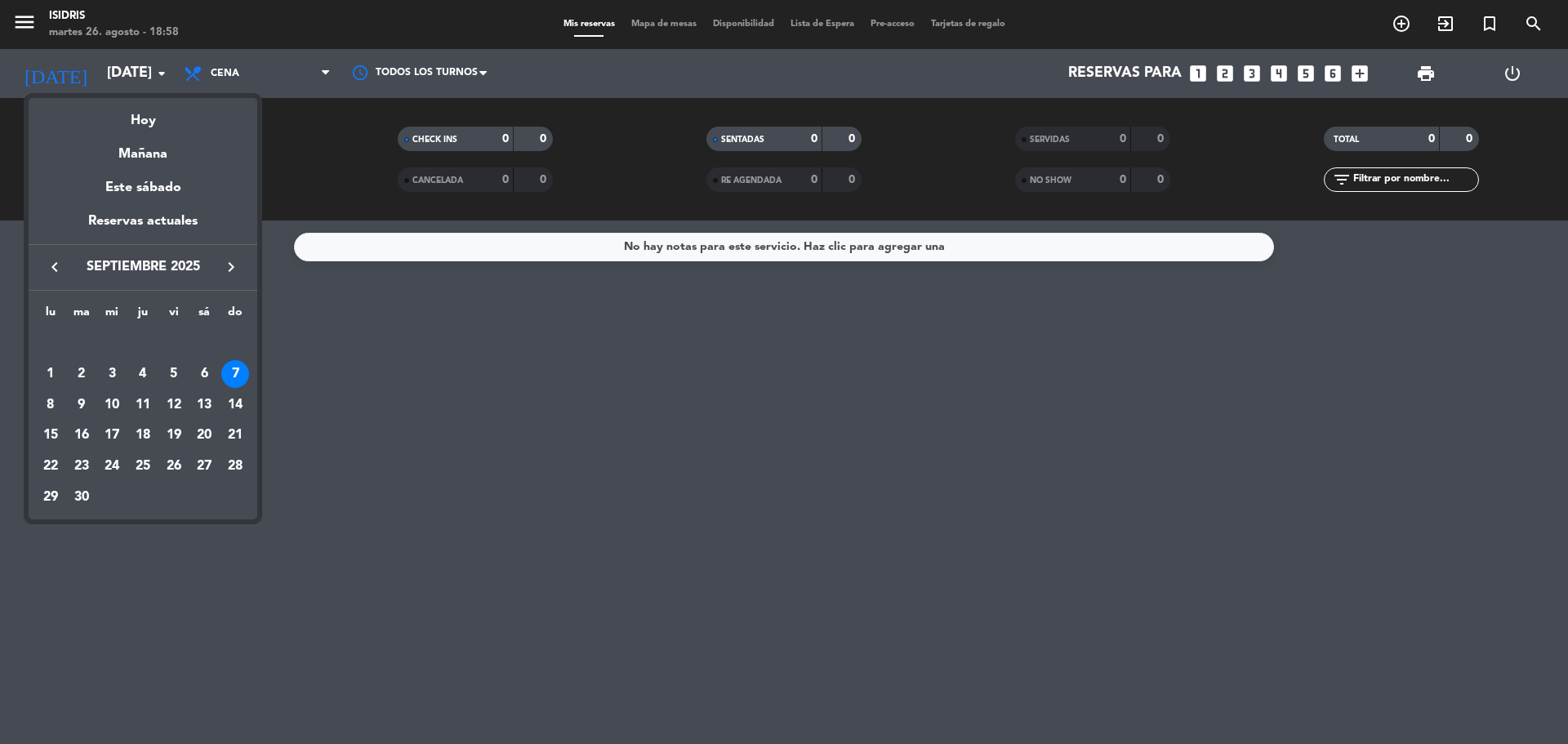
click at [225, 72] on div at bounding box center [784, 372] width 1568 height 744
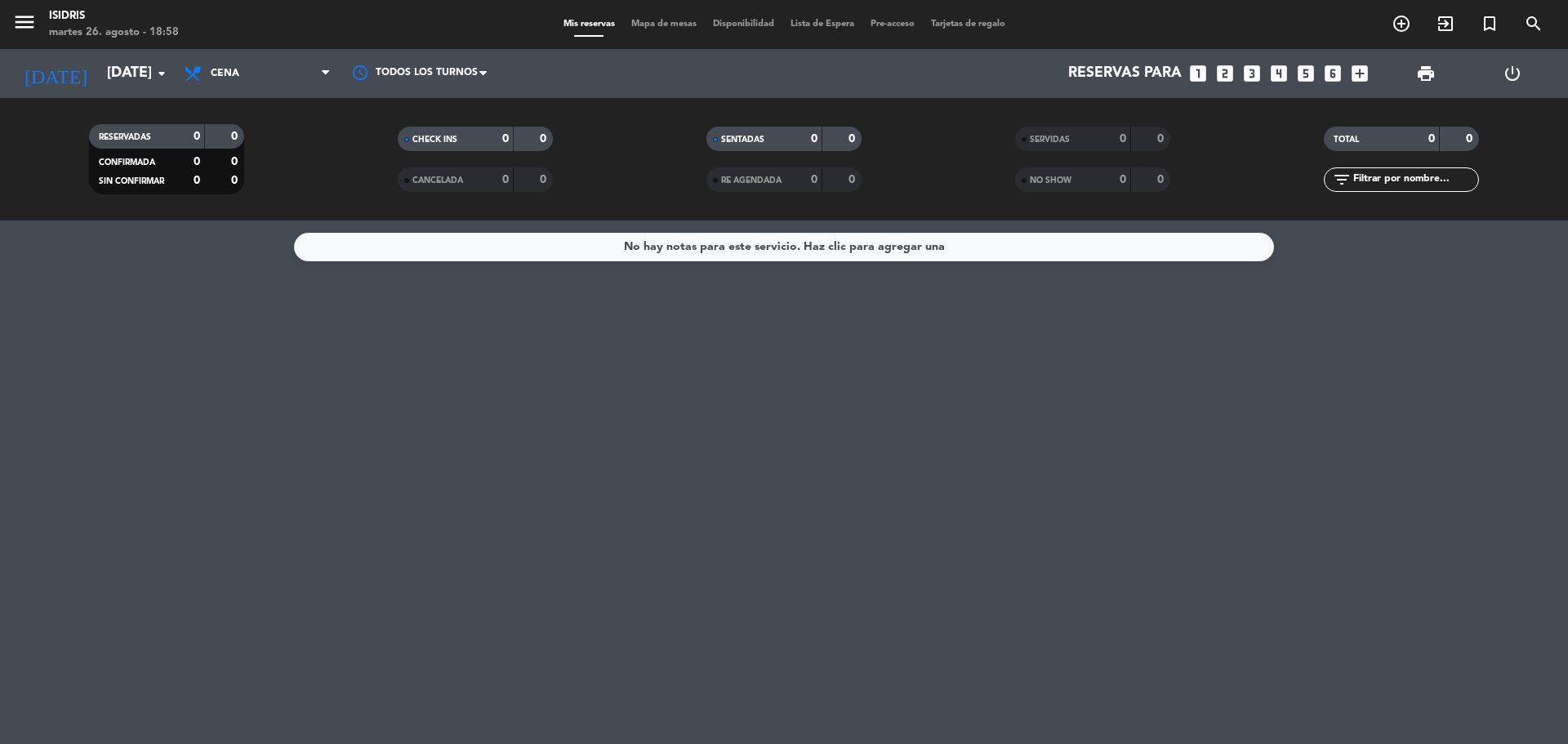
click at [225, 72] on span "Cena" at bounding box center [225, 73] width 29 height 11
click at [108, 70] on input "[DATE]" at bounding box center [194, 74] width 190 height 33
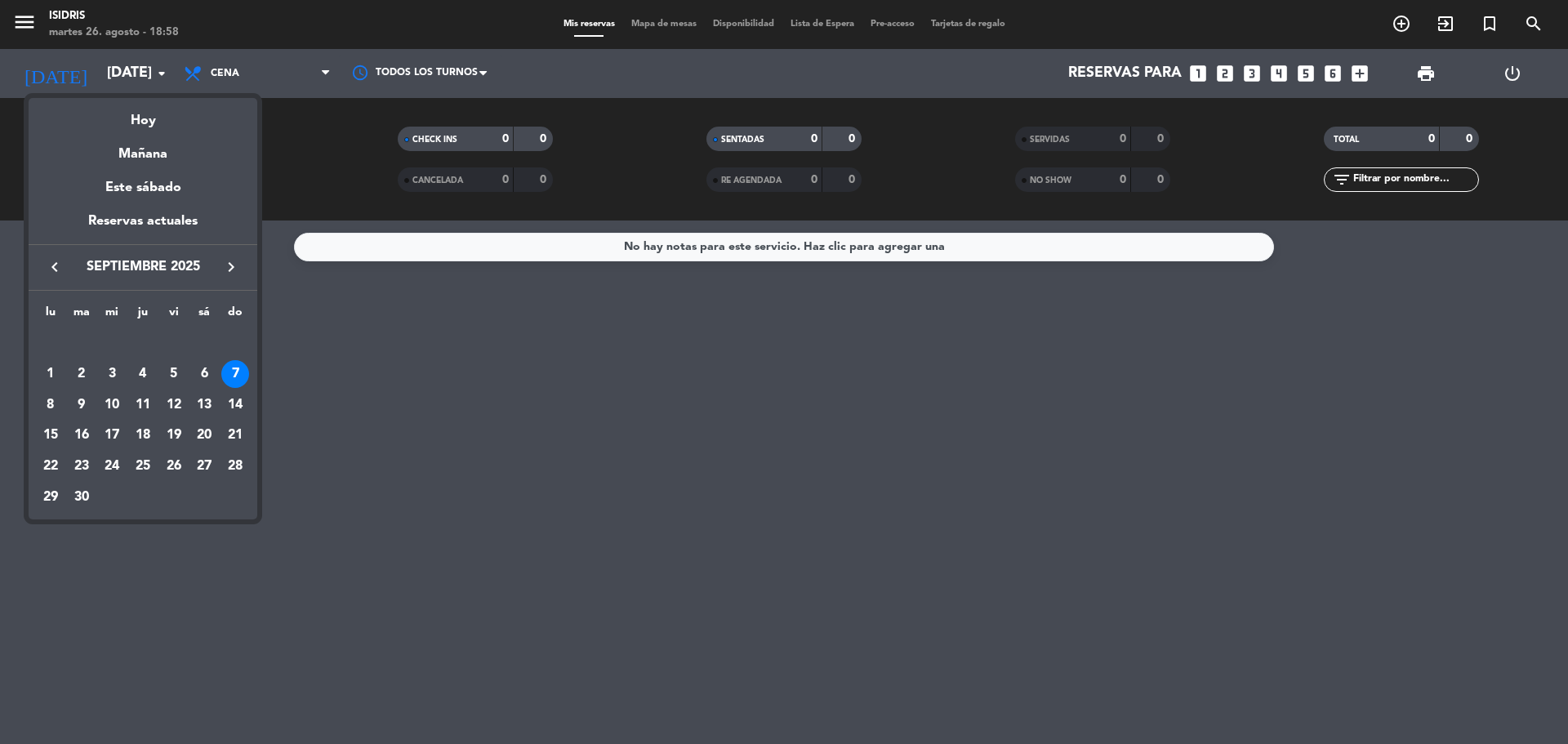
click at [46, 275] on icon "keyboard_arrow_left" at bounding box center [55, 266] width 20 height 20
click at [214, 374] on div "9" at bounding box center [205, 374] width 28 height 28
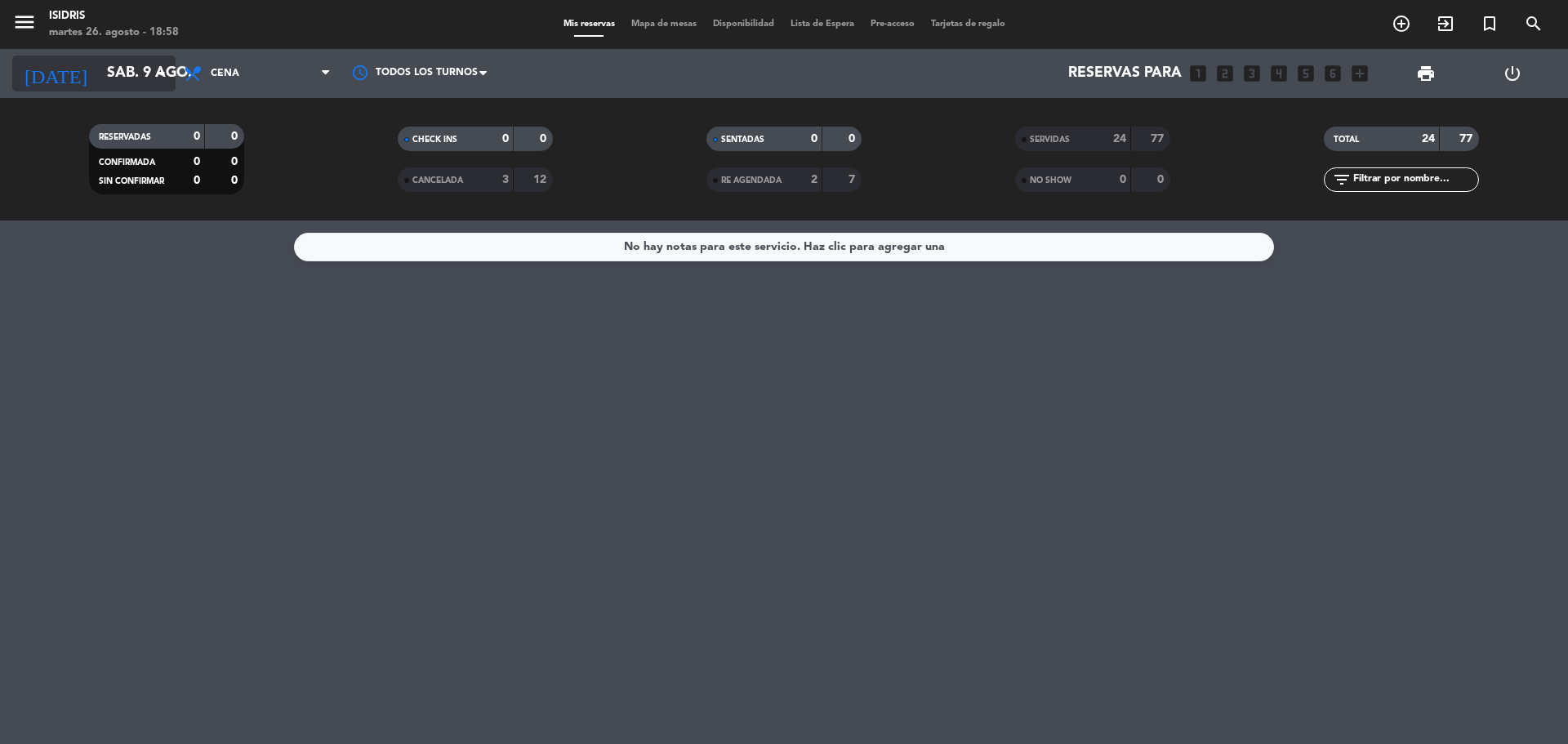
click at [125, 77] on input "sáb. 9 ago." at bounding box center [194, 74] width 190 height 33
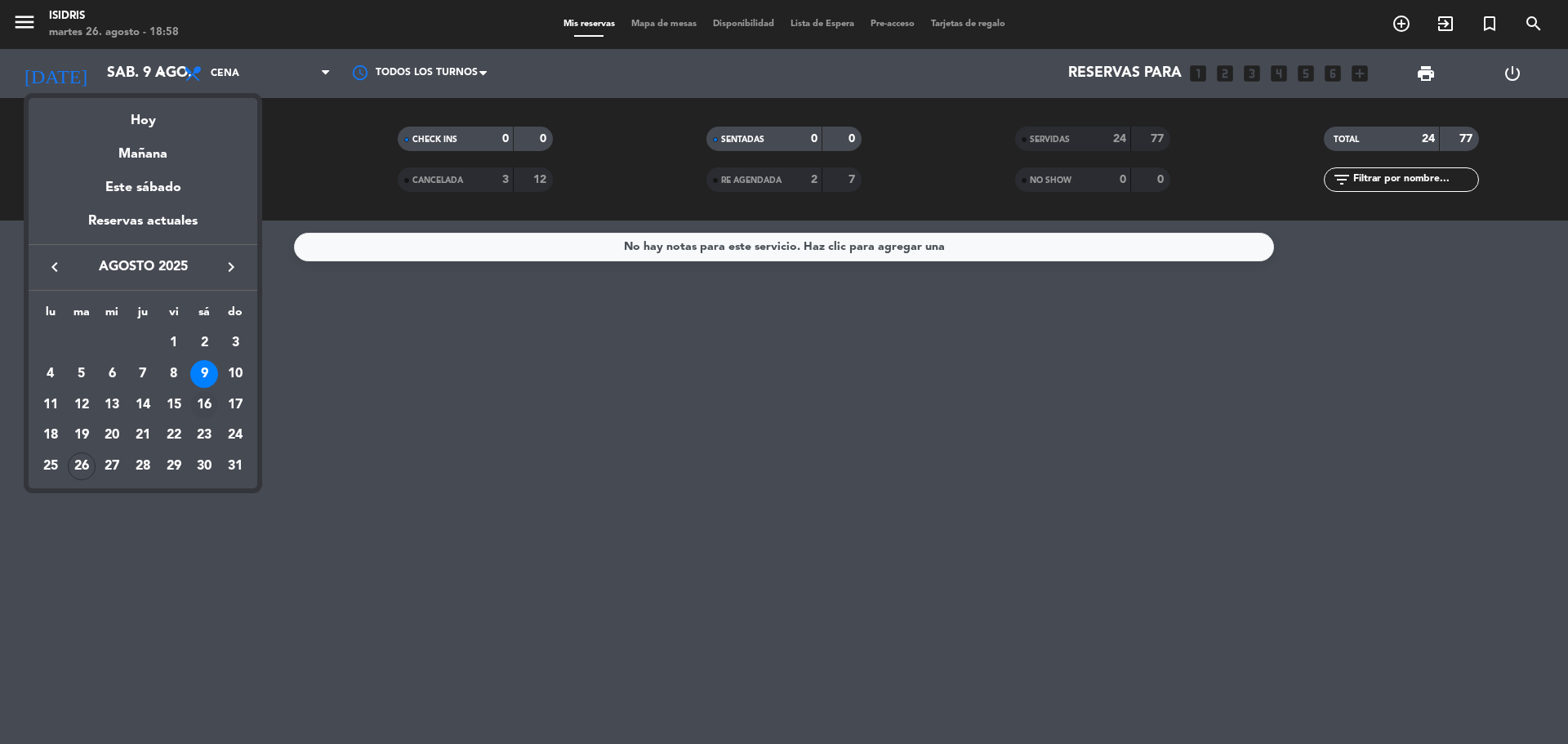
click at [201, 393] on div "16" at bounding box center [205, 405] width 28 height 28
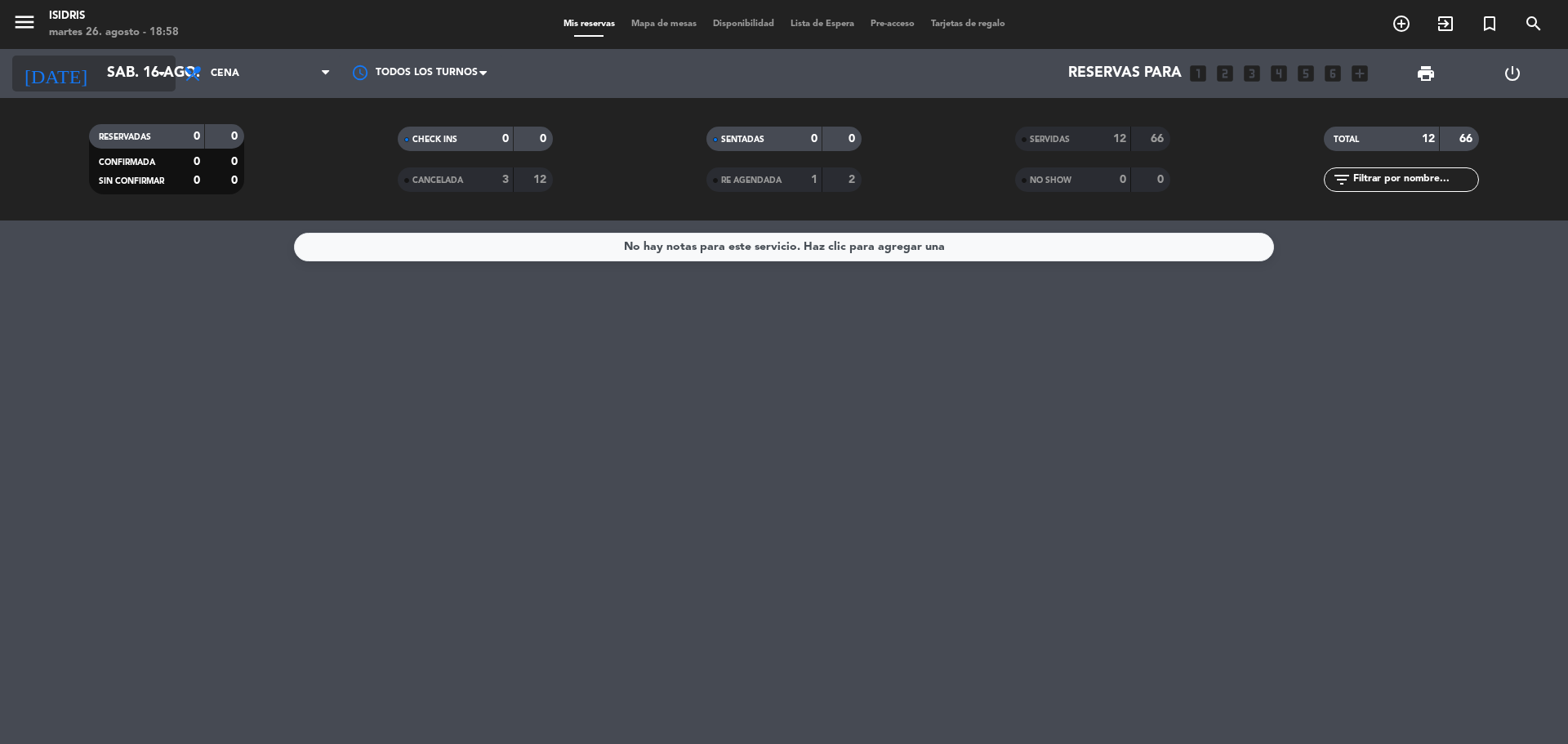
click at [122, 71] on input "sáb. 16 ago." at bounding box center [194, 74] width 190 height 33
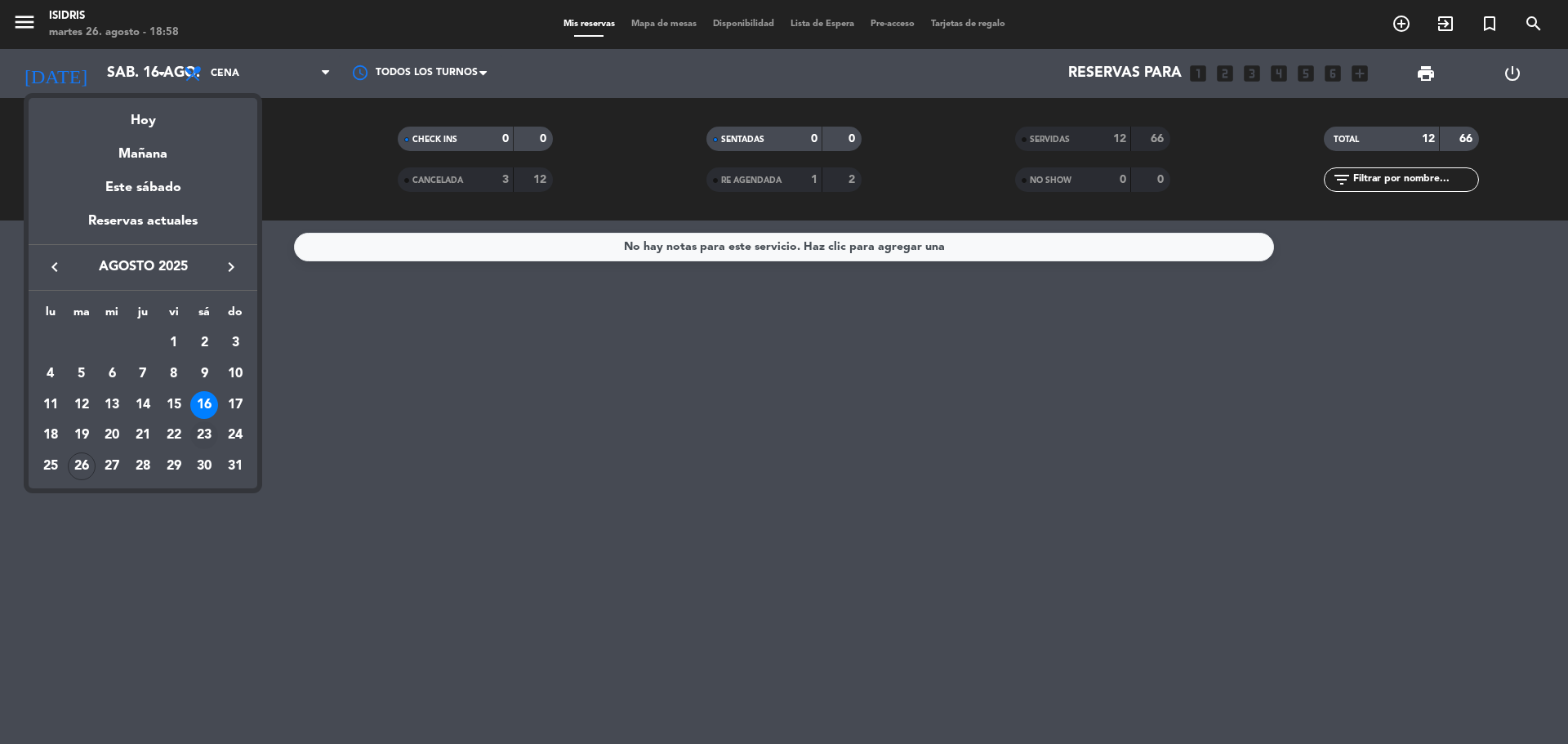
click at [206, 439] on div "23" at bounding box center [205, 435] width 28 height 28
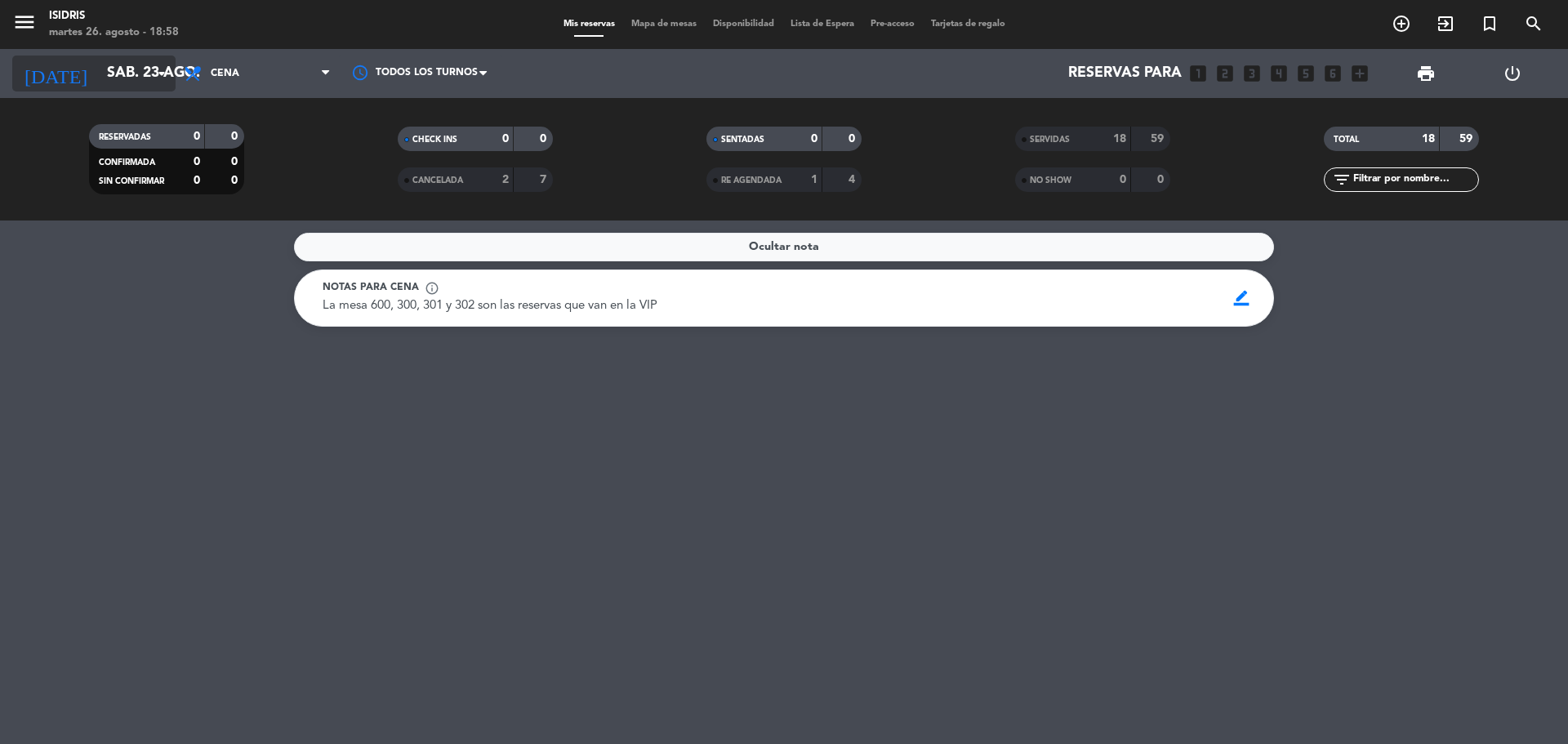
click at [116, 72] on input "sáb. 23 ago." at bounding box center [194, 74] width 190 height 33
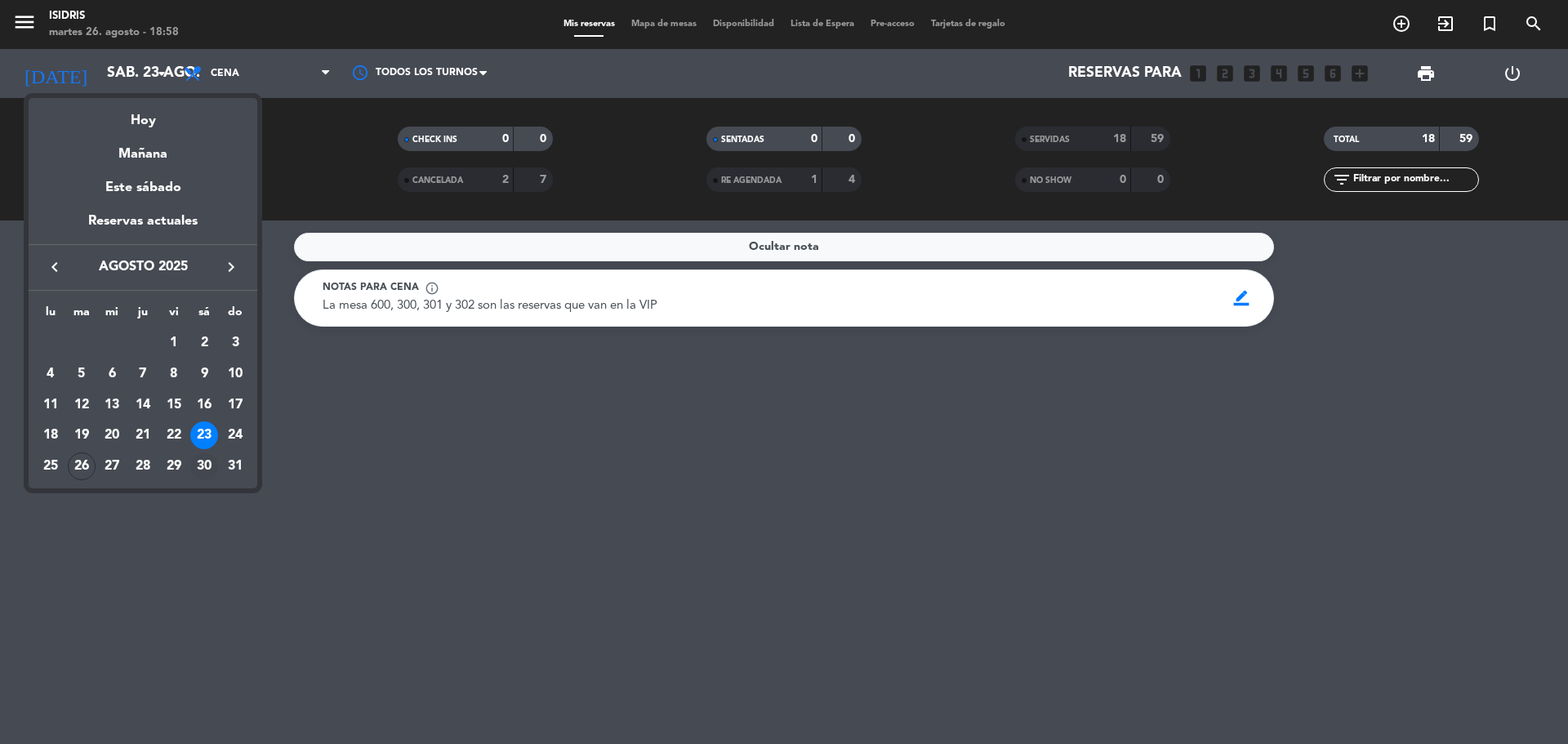
click at [201, 463] on div "30" at bounding box center [205, 466] width 28 height 28
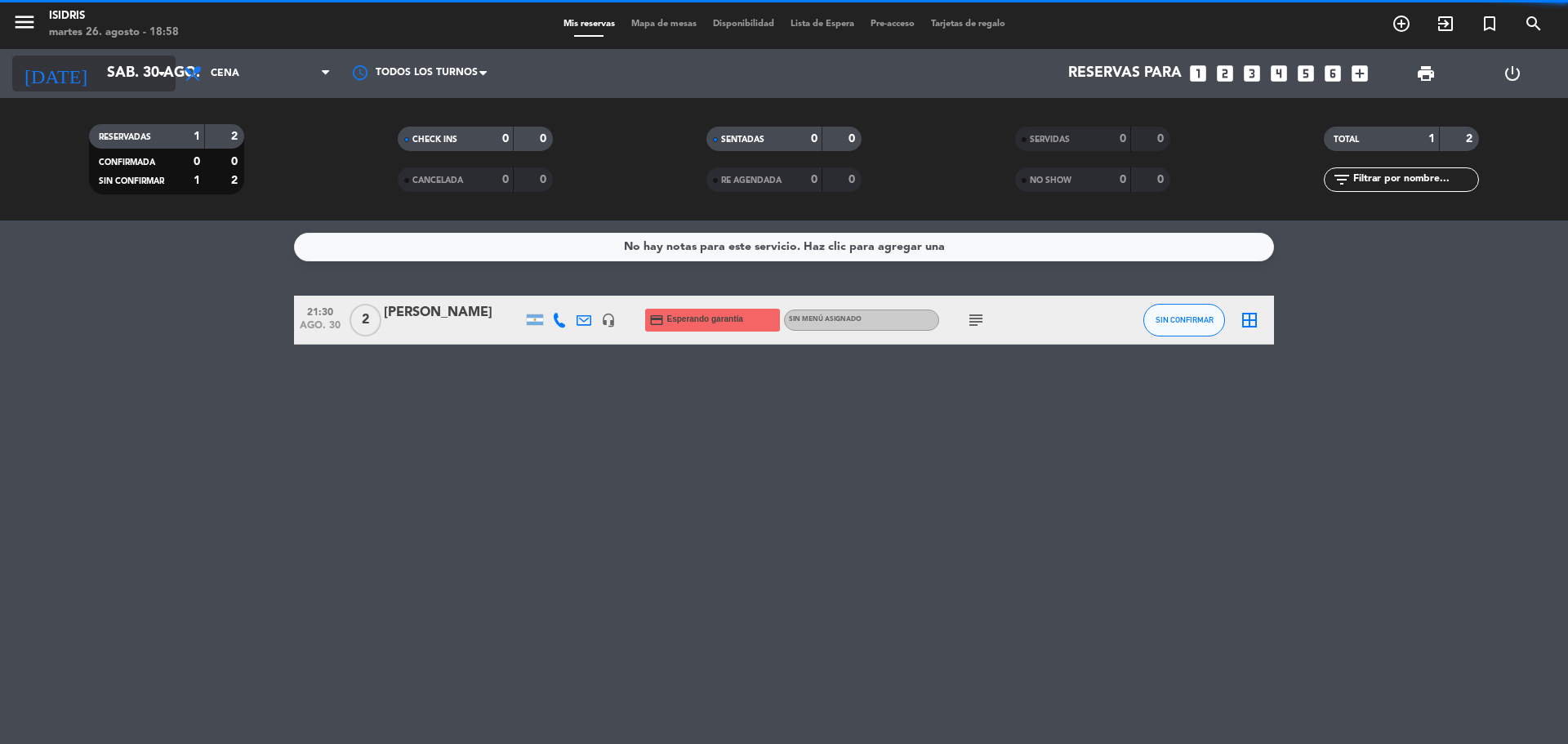
click at [124, 70] on input "sáb. 30 ago." at bounding box center [194, 74] width 190 height 33
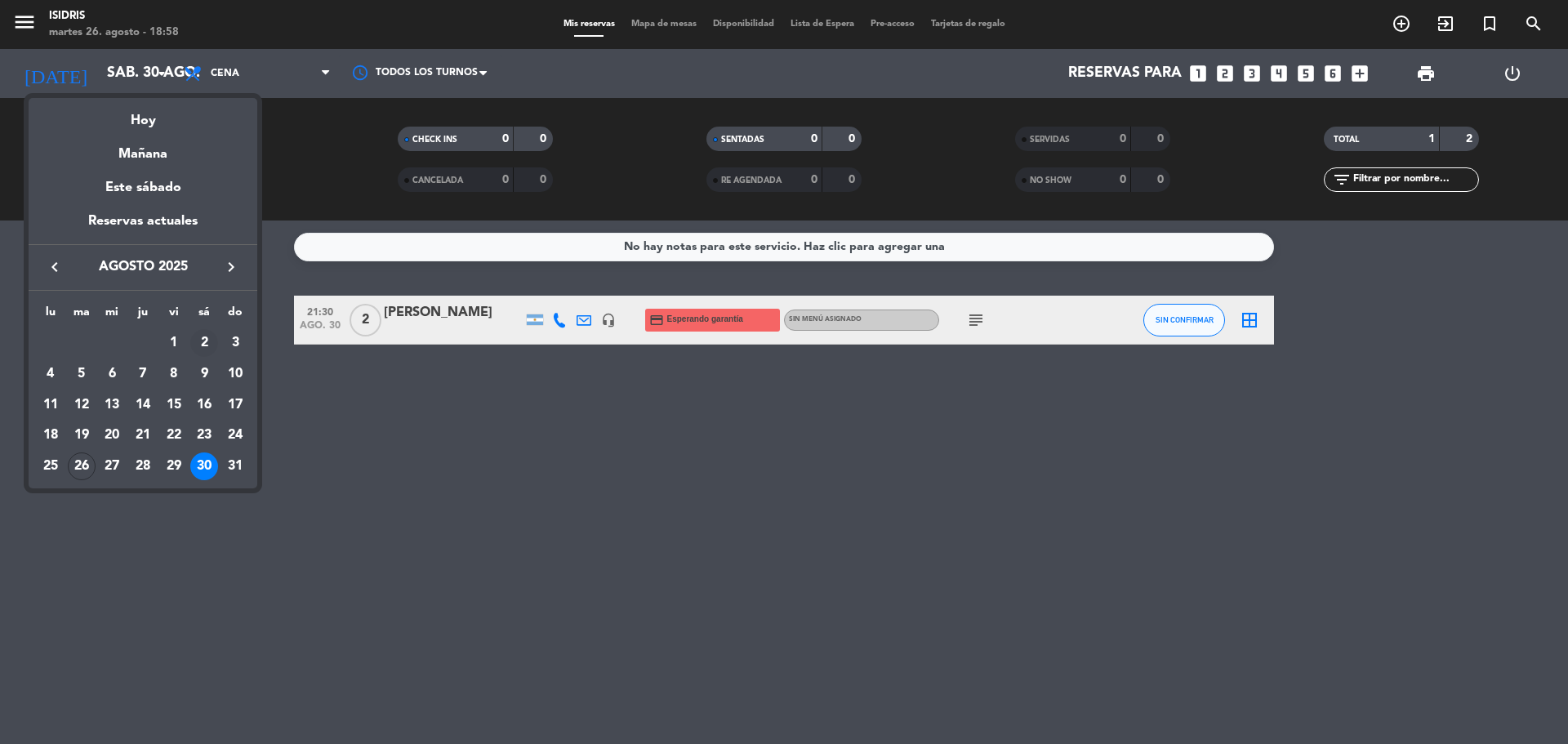
click at [199, 332] on div "2" at bounding box center [205, 343] width 28 height 28
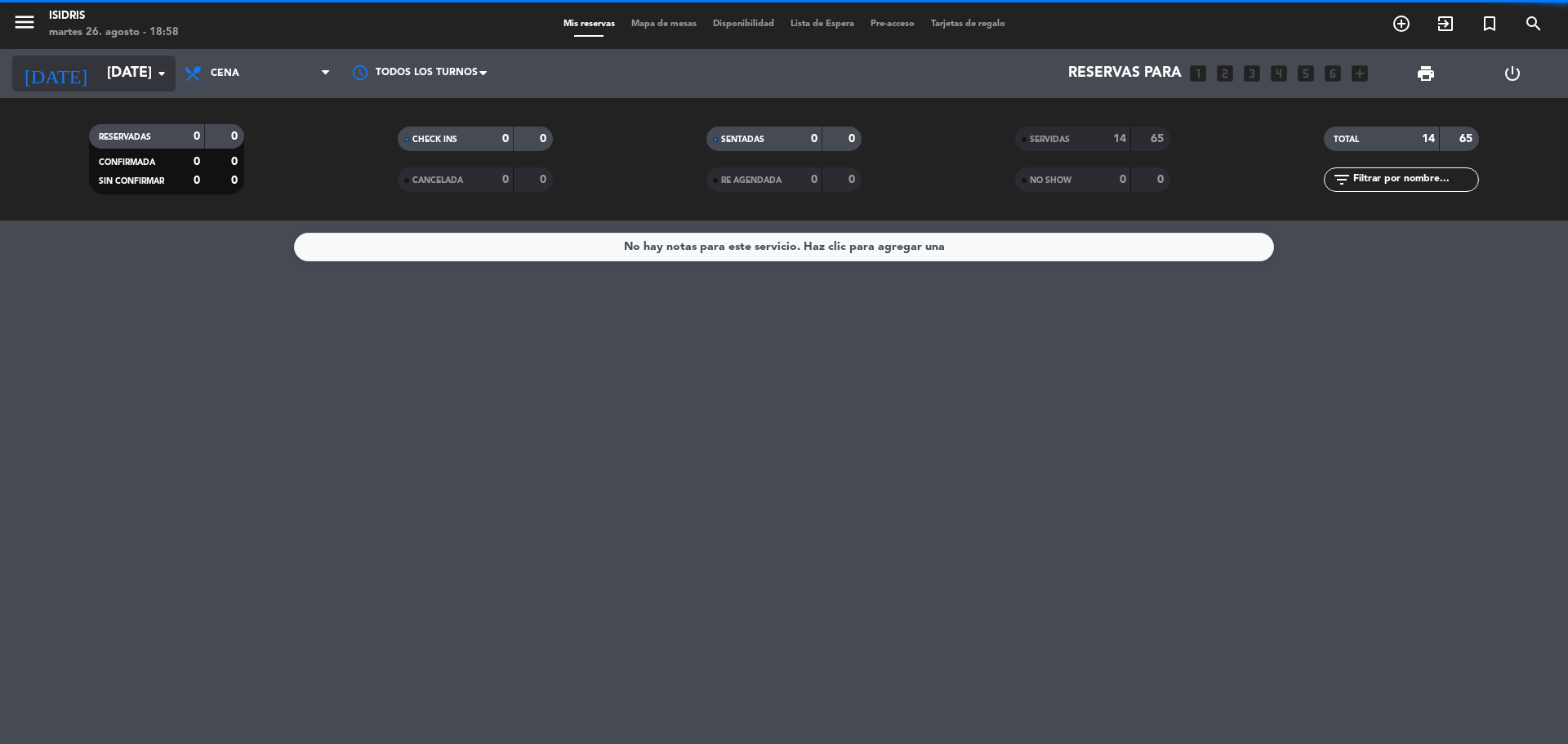
click at [137, 64] on input "[DATE]" at bounding box center [194, 74] width 190 height 33
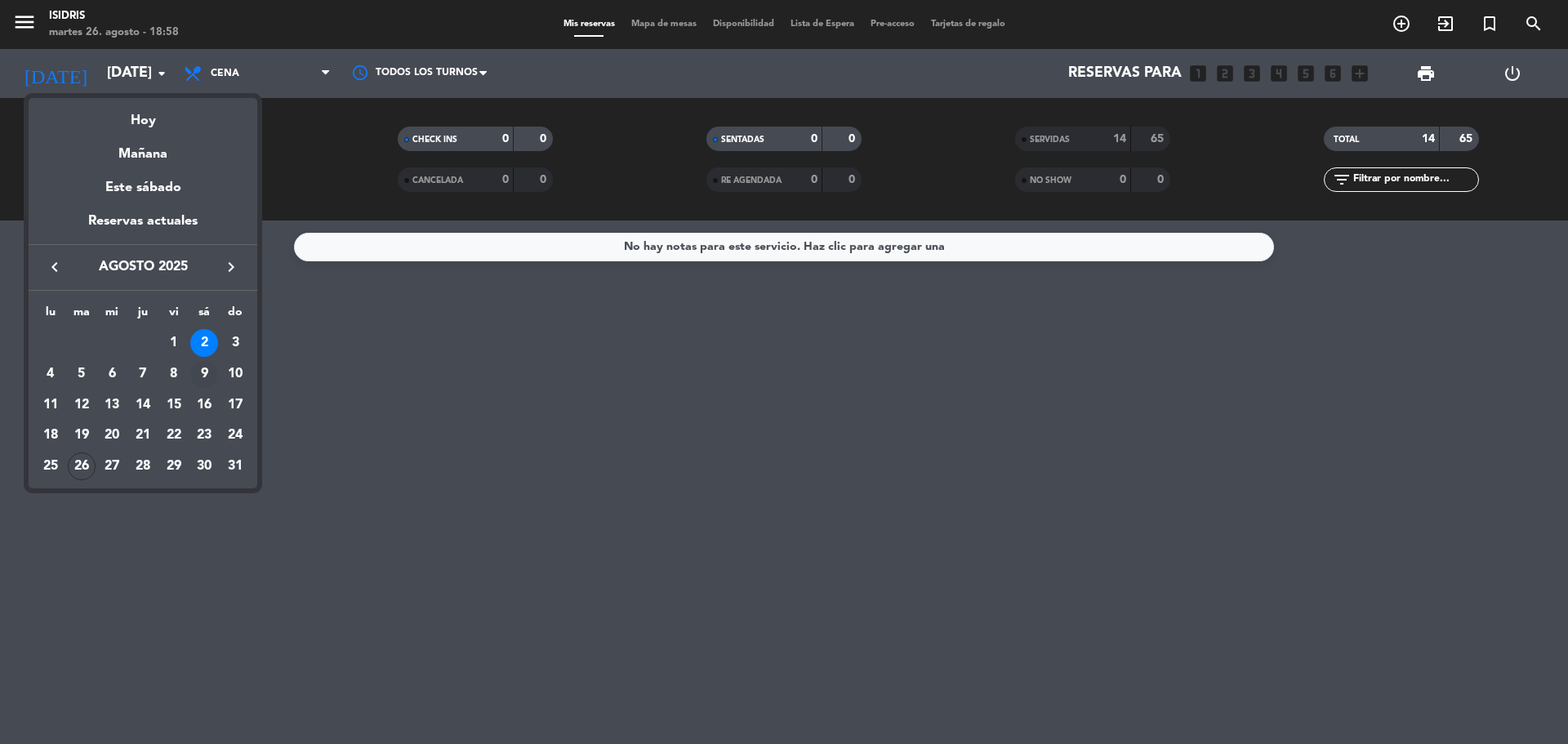
click at [205, 383] on div "9" at bounding box center [205, 374] width 28 height 28
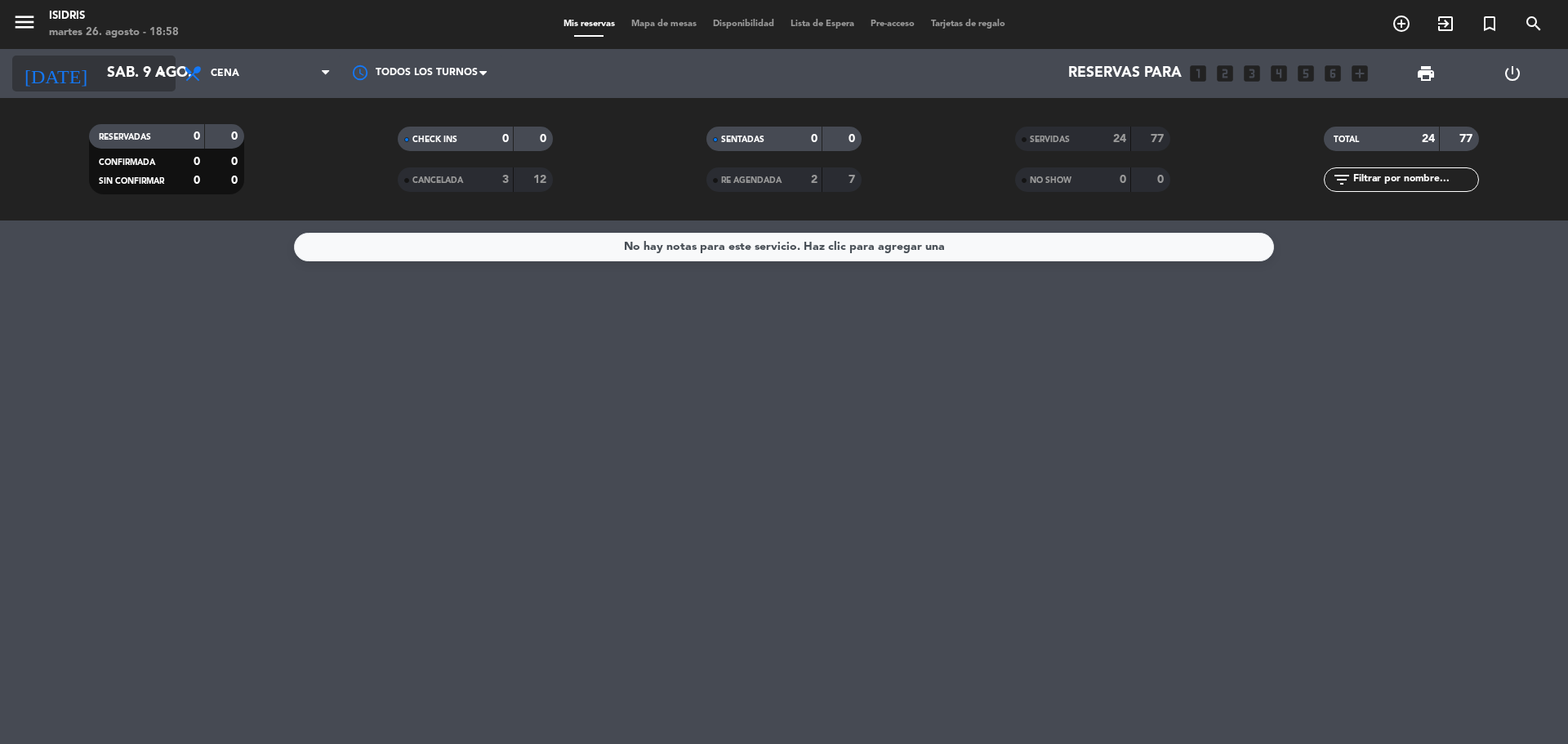
click at [125, 73] on input "sáb. 9 ago." at bounding box center [194, 74] width 190 height 33
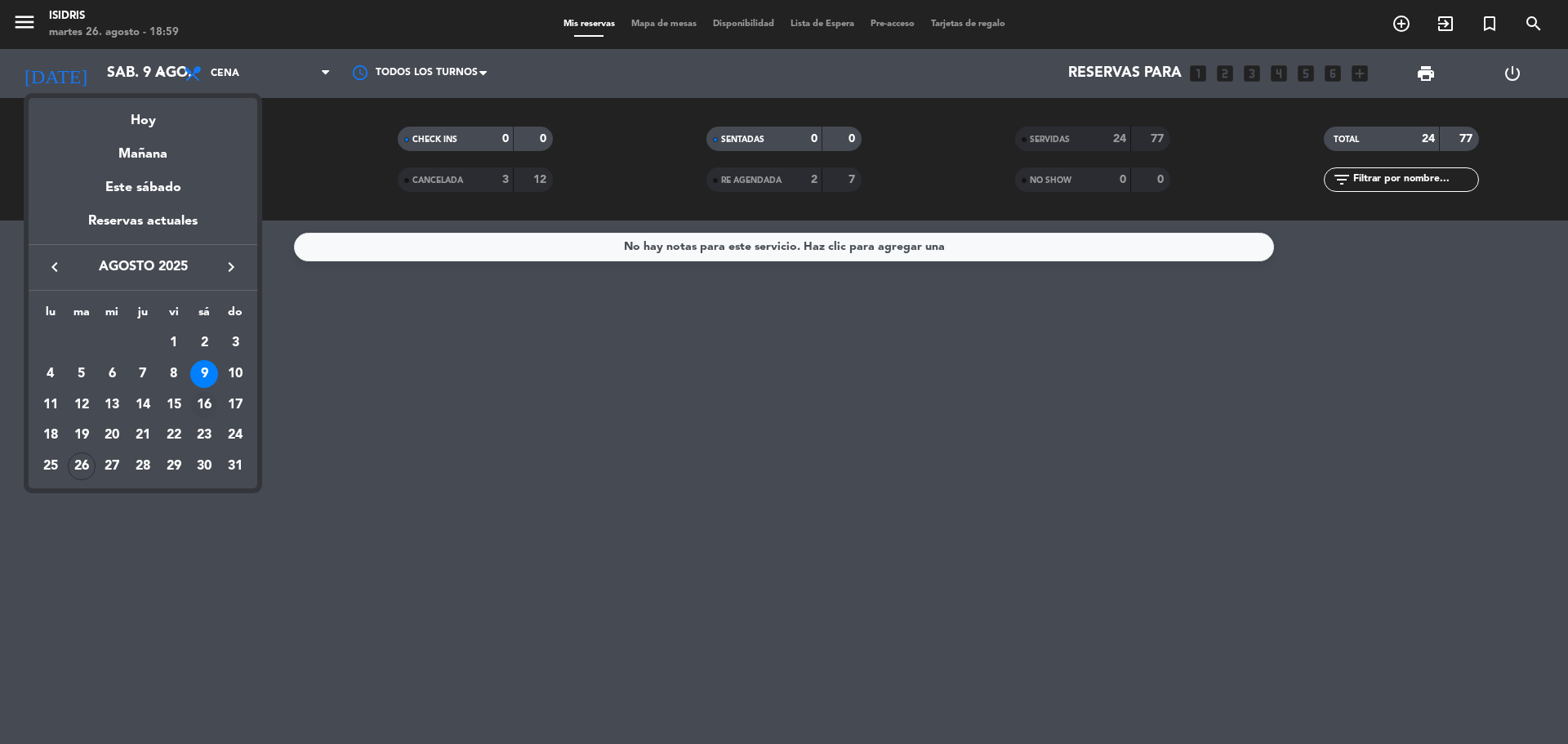
click at [205, 399] on div "16" at bounding box center [205, 405] width 28 height 28
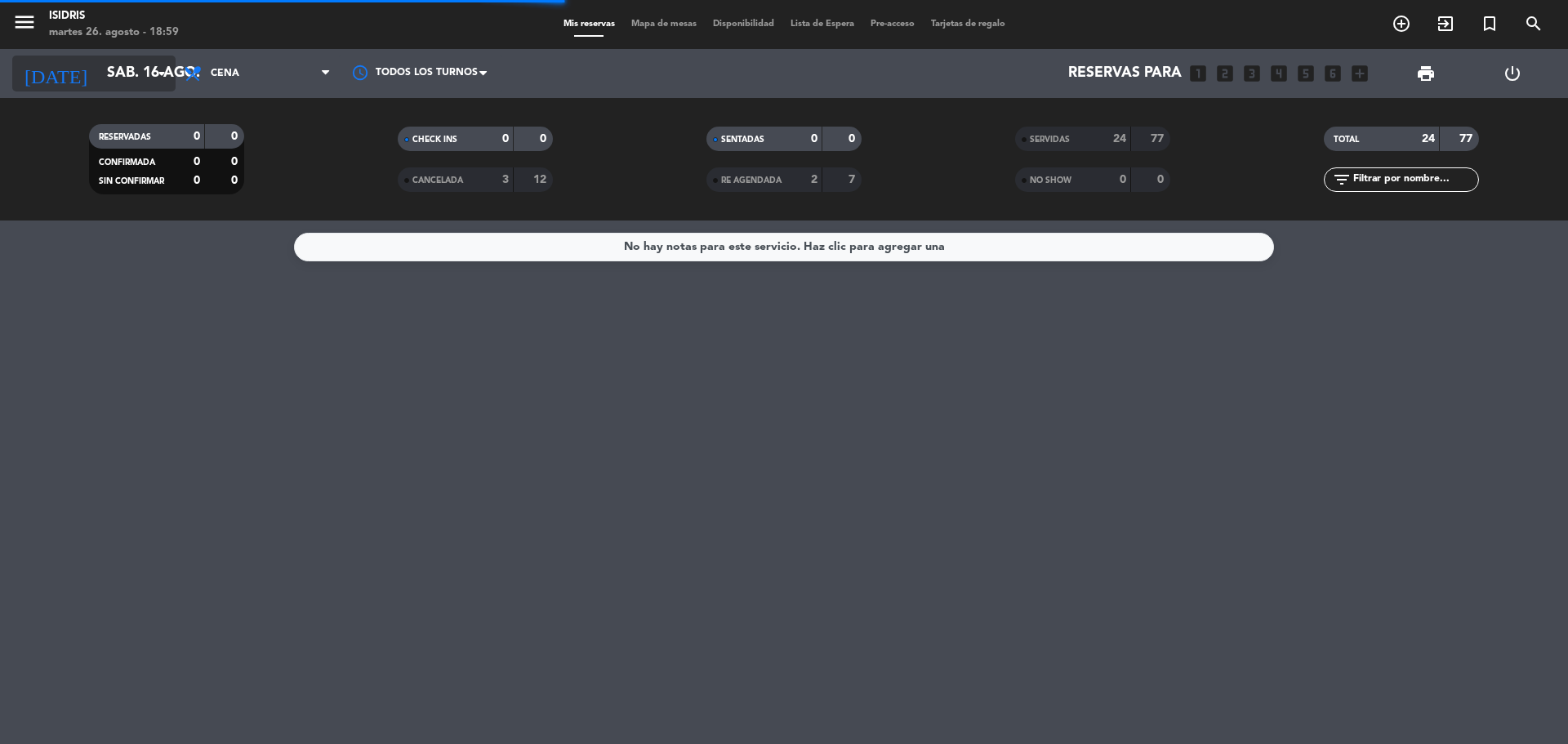
click at [105, 78] on input "sáb. 16 ago." at bounding box center [194, 74] width 190 height 33
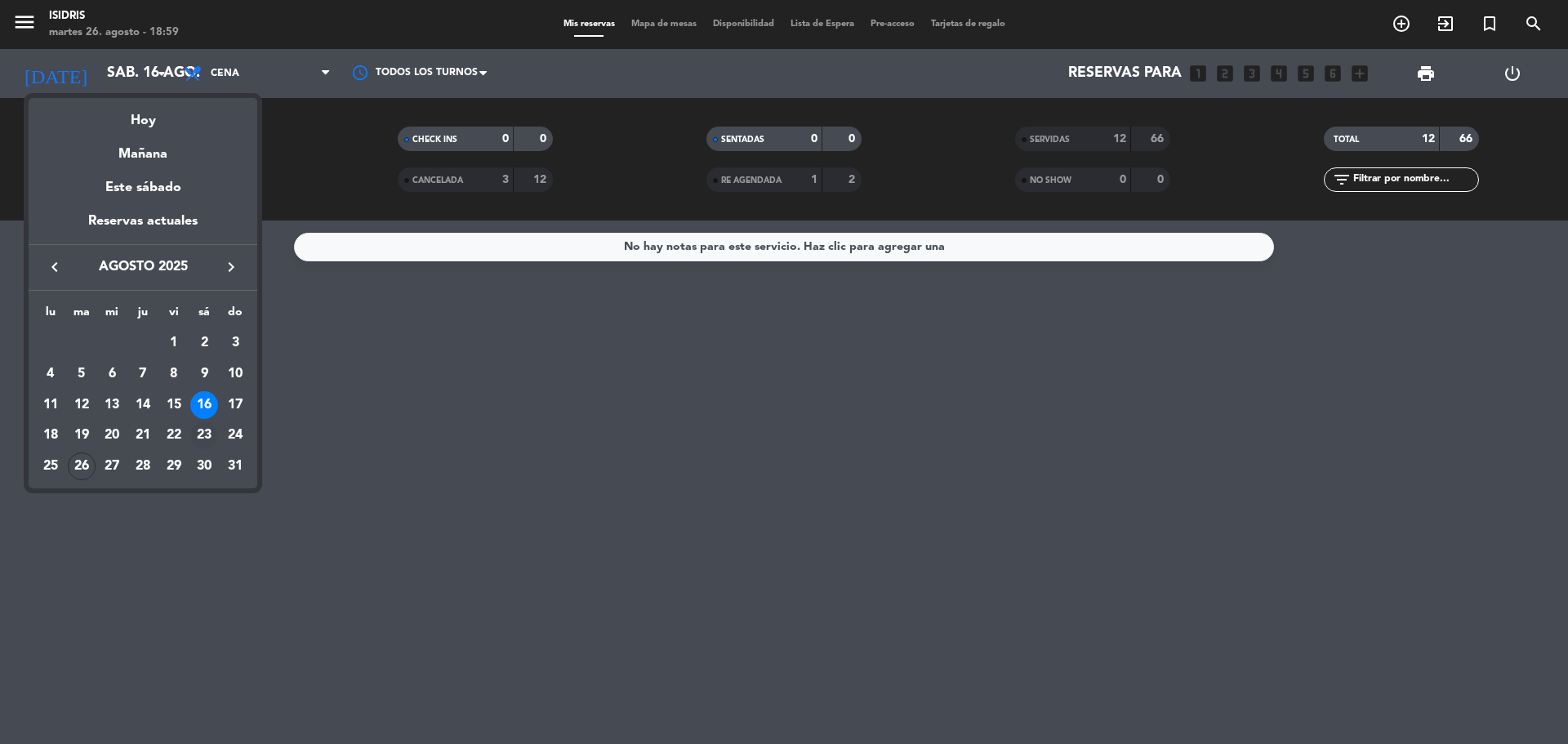
click at [208, 439] on div "23" at bounding box center [205, 435] width 28 height 28
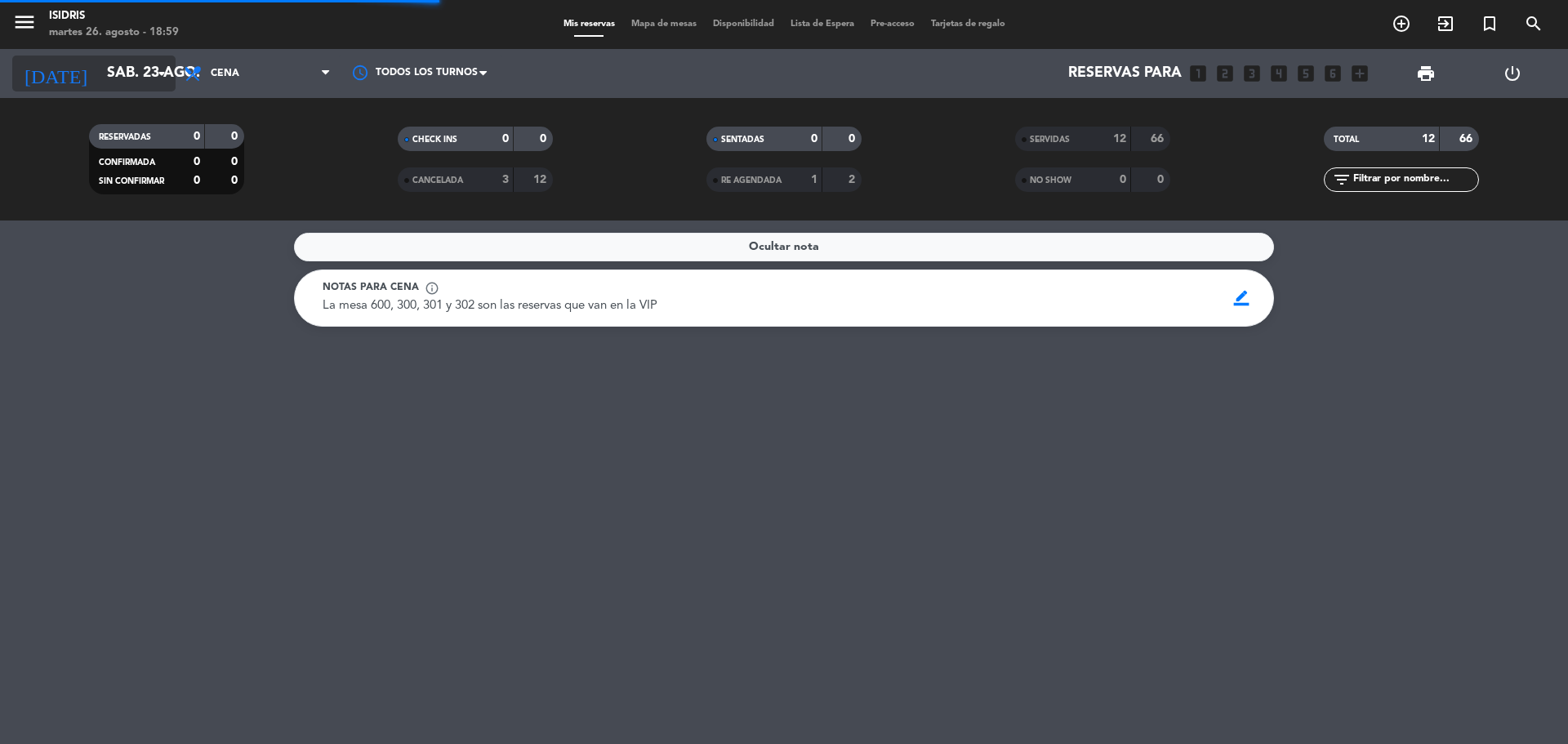
click at [109, 79] on input "sáb. 23 ago." at bounding box center [194, 74] width 190 height 33
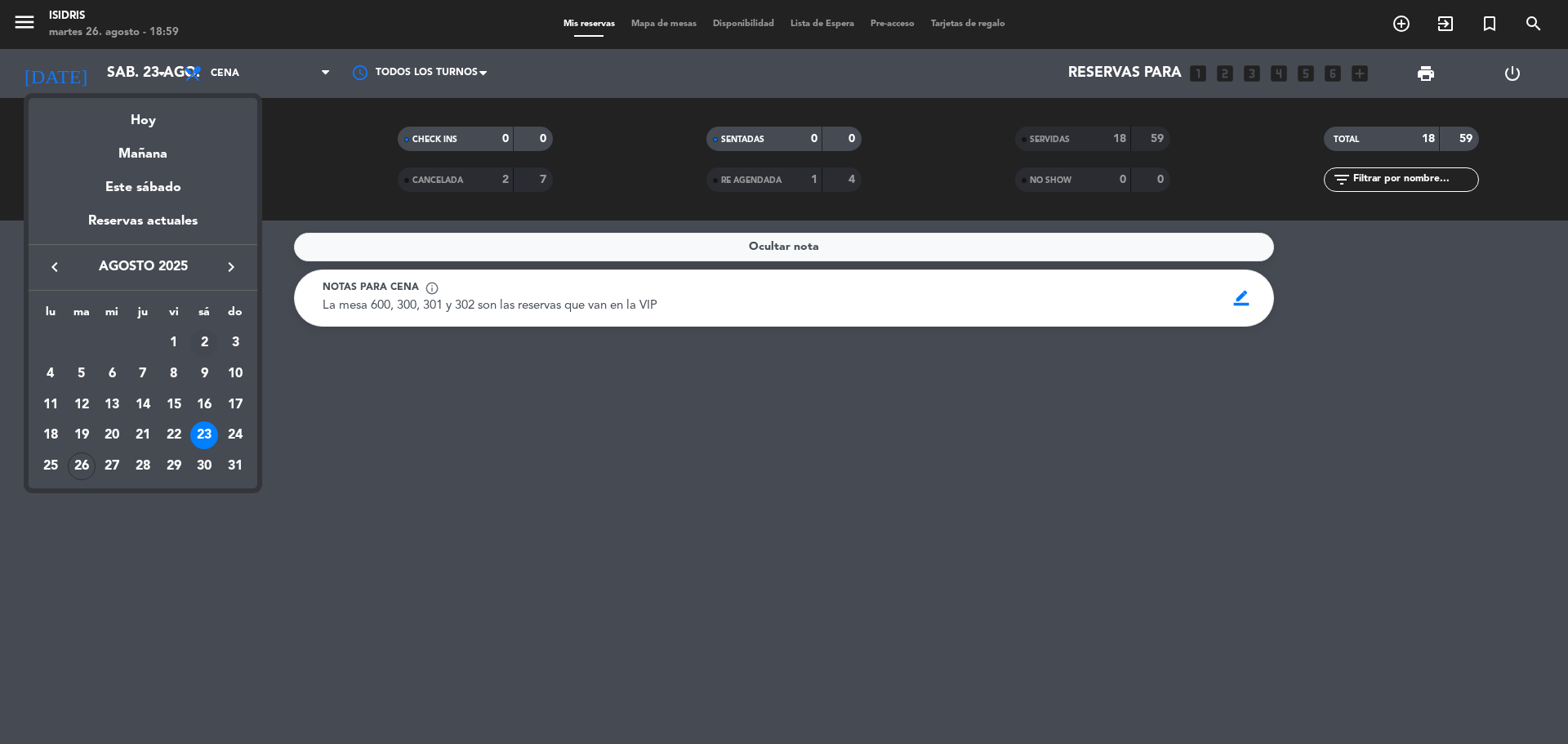
click at [205, 342] on div "2" at bounding box center [205, 343] width 28 height 28
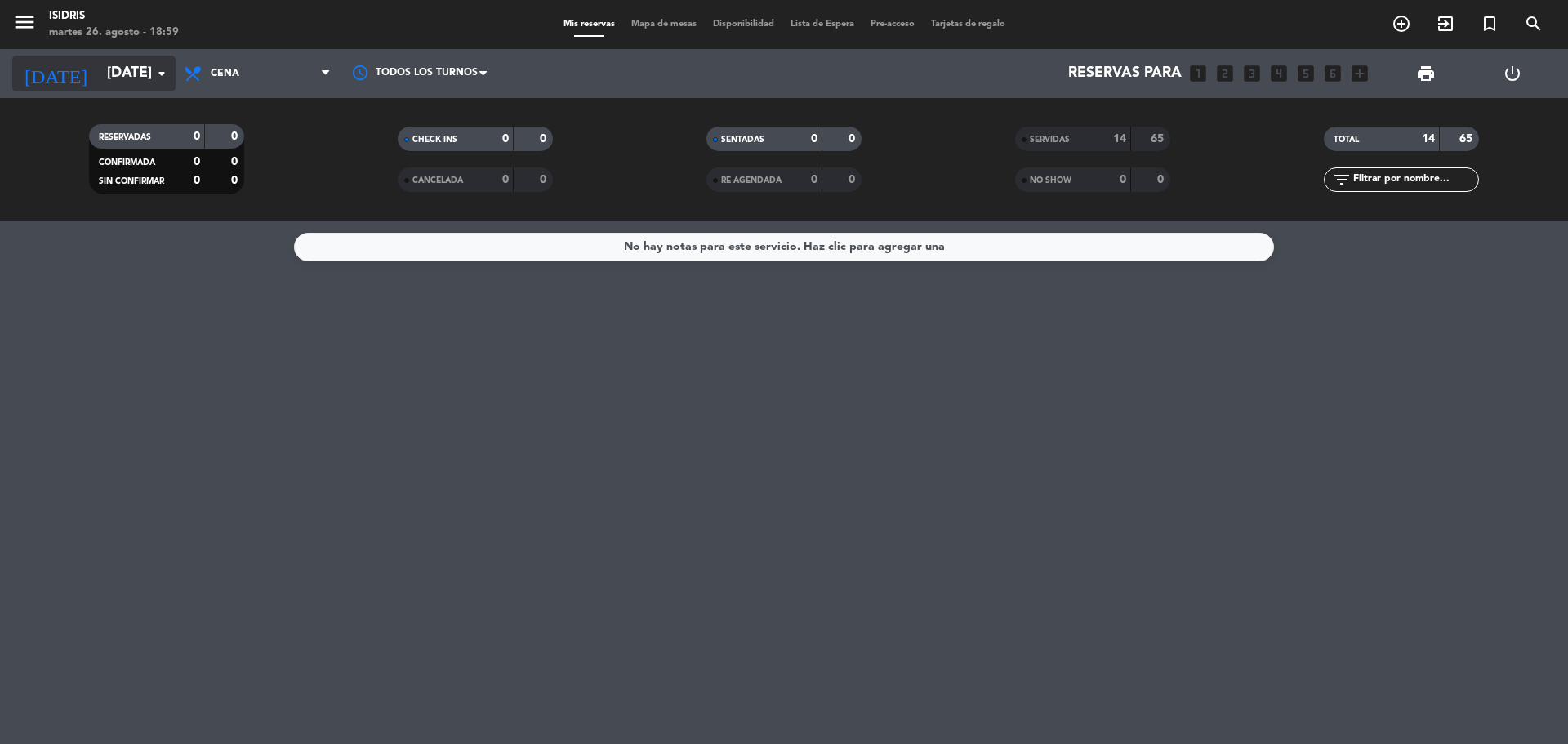
click at [119, 64] on input "[DATE]" at bounding box center [194, 74] width 190 height 33
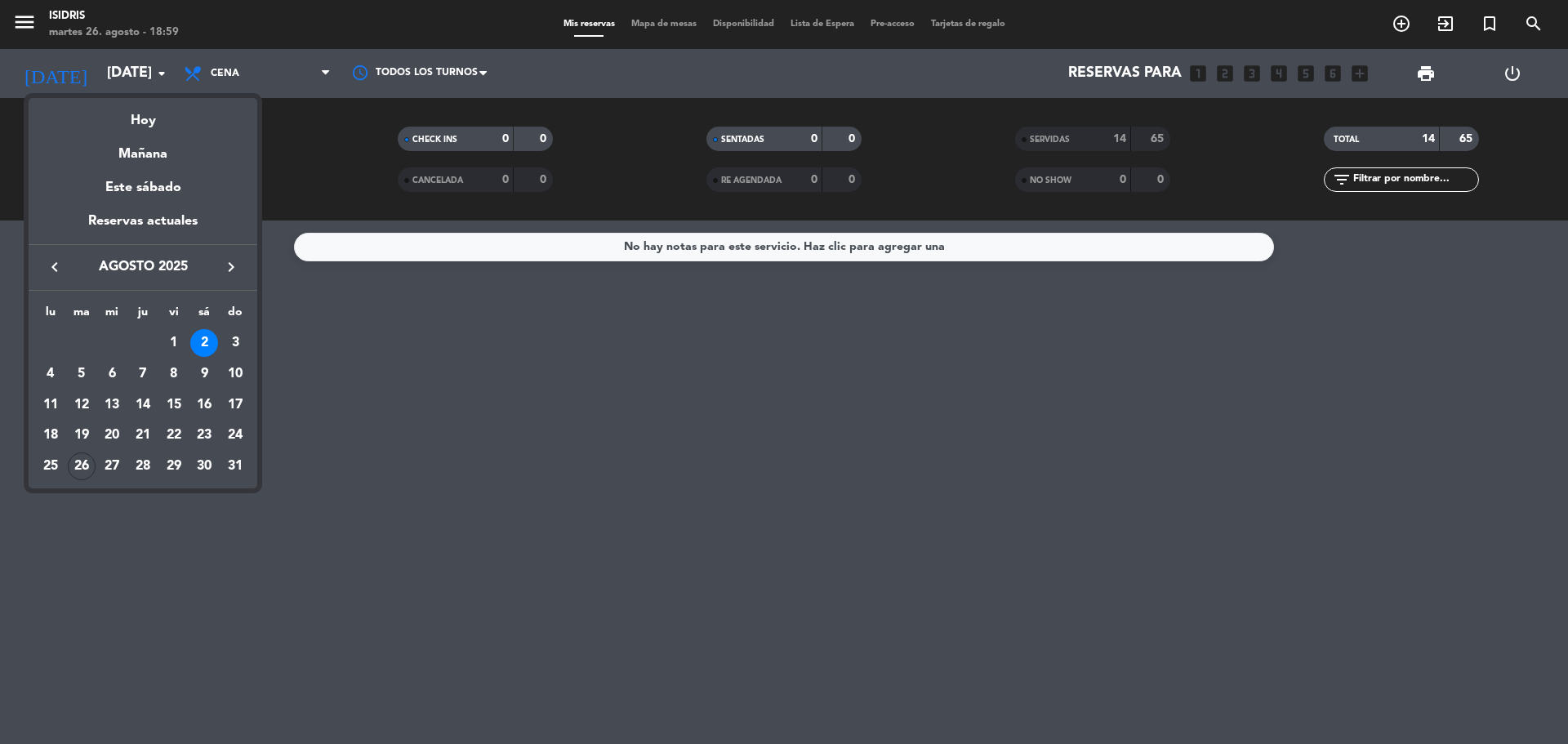
click at [50, 256] on div "keyboard_arrow_left agosto 2025 keyboard_arrow_right" at bounding box center [143, 266] width 229 height 46
click at [57, 263] on icon "keyboard_arrow_left" at bounding box center [55, 266] width 20 height 20
click at [201, 372] on div "5" at bounding box center [205, 374] width 28 height 28
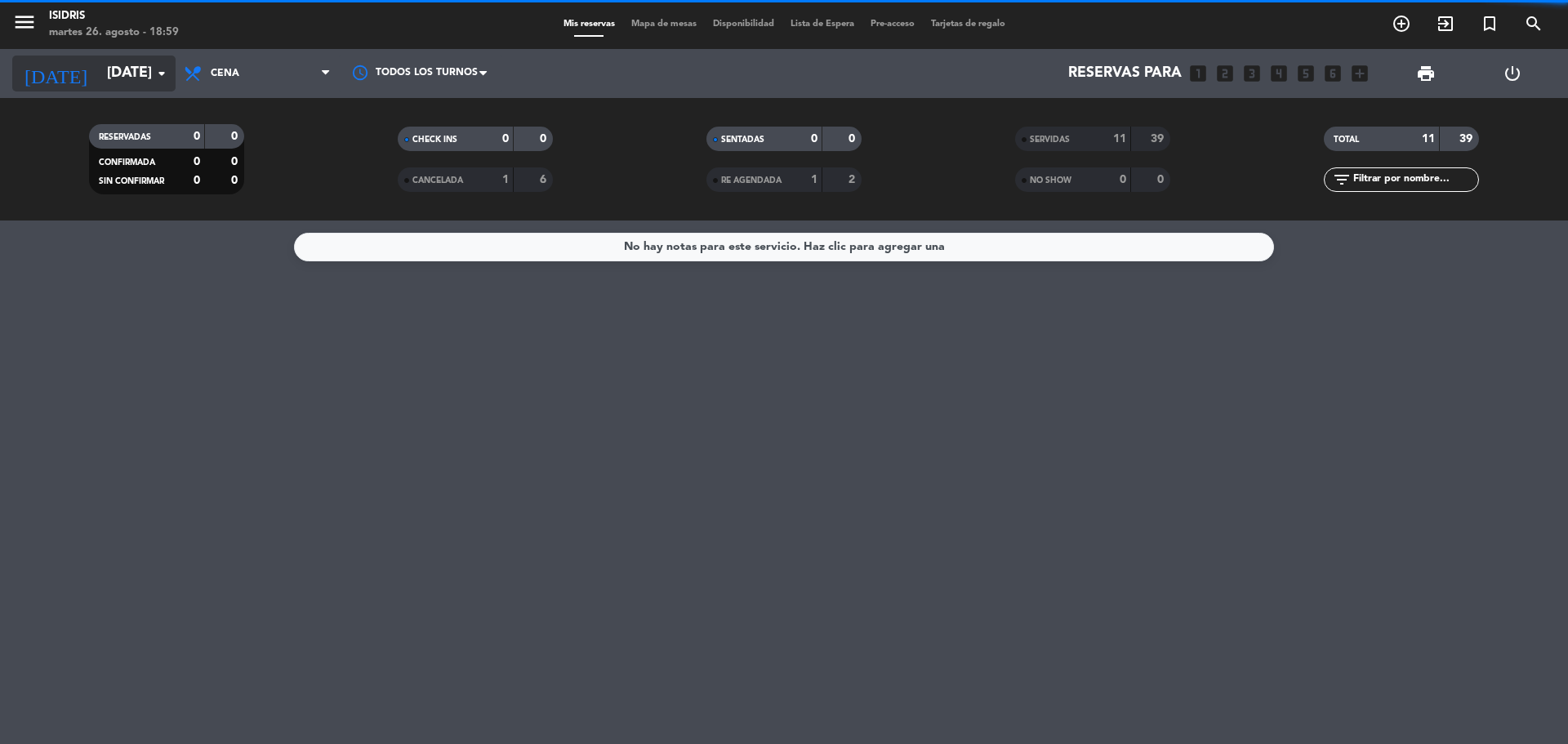
click at [112, 72] on input "[DATE]" at bounding box center [194, 74] width 190 height 33
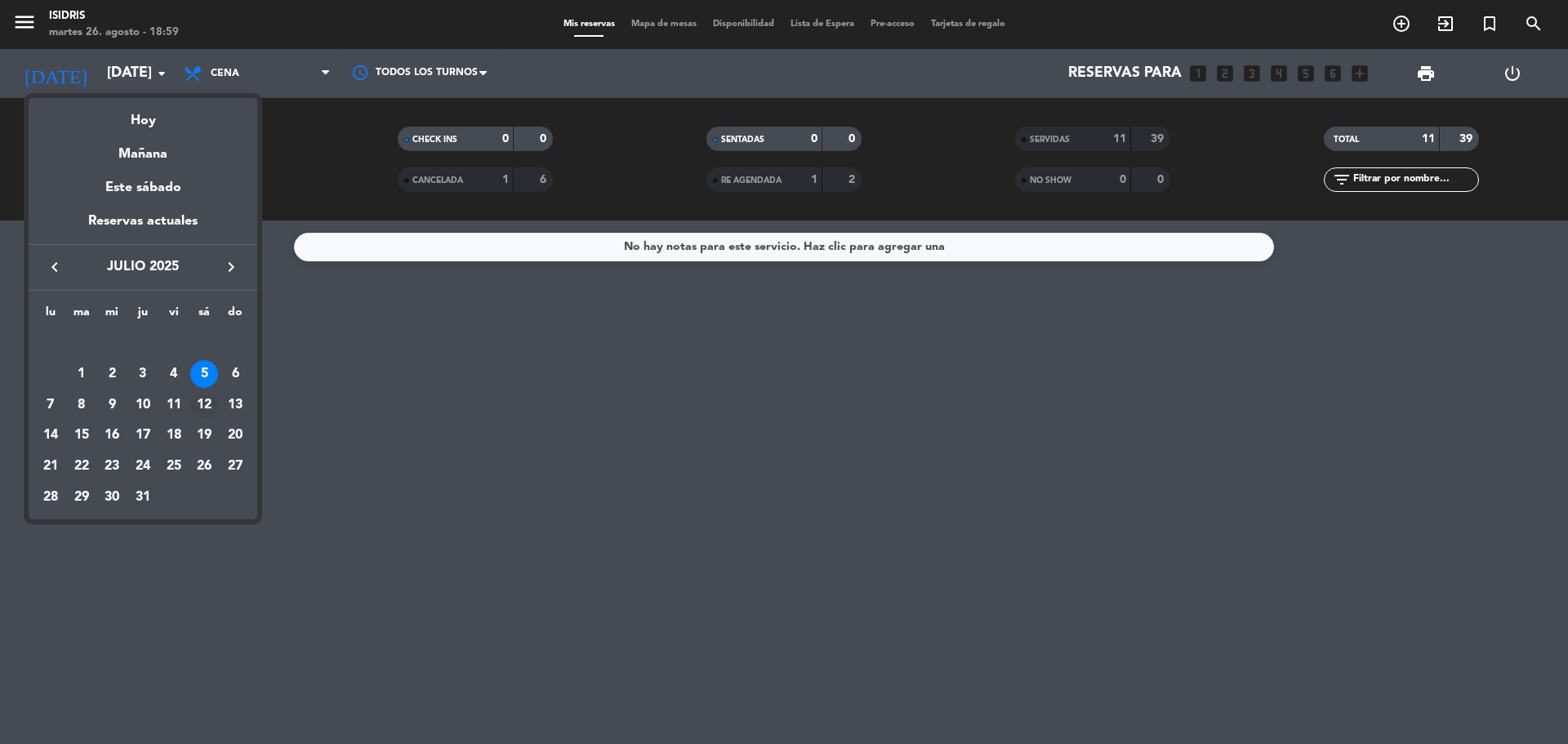
click at [204, 407] on div "12" at bounding box center [205, 405] width 28 height 28
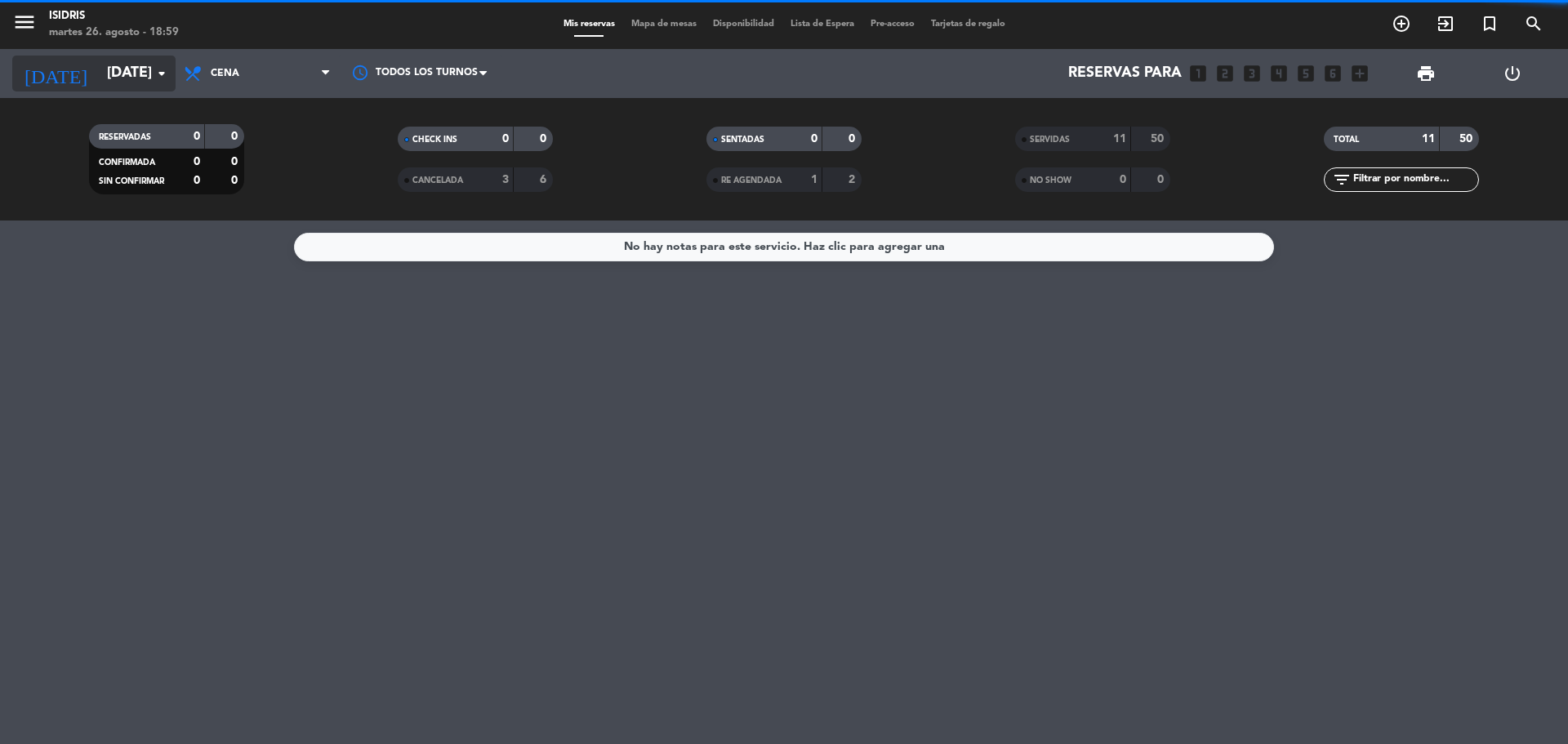
click at [99, 72] on input "[DATE]" at bounding box center [194, 74] width 190 height 33
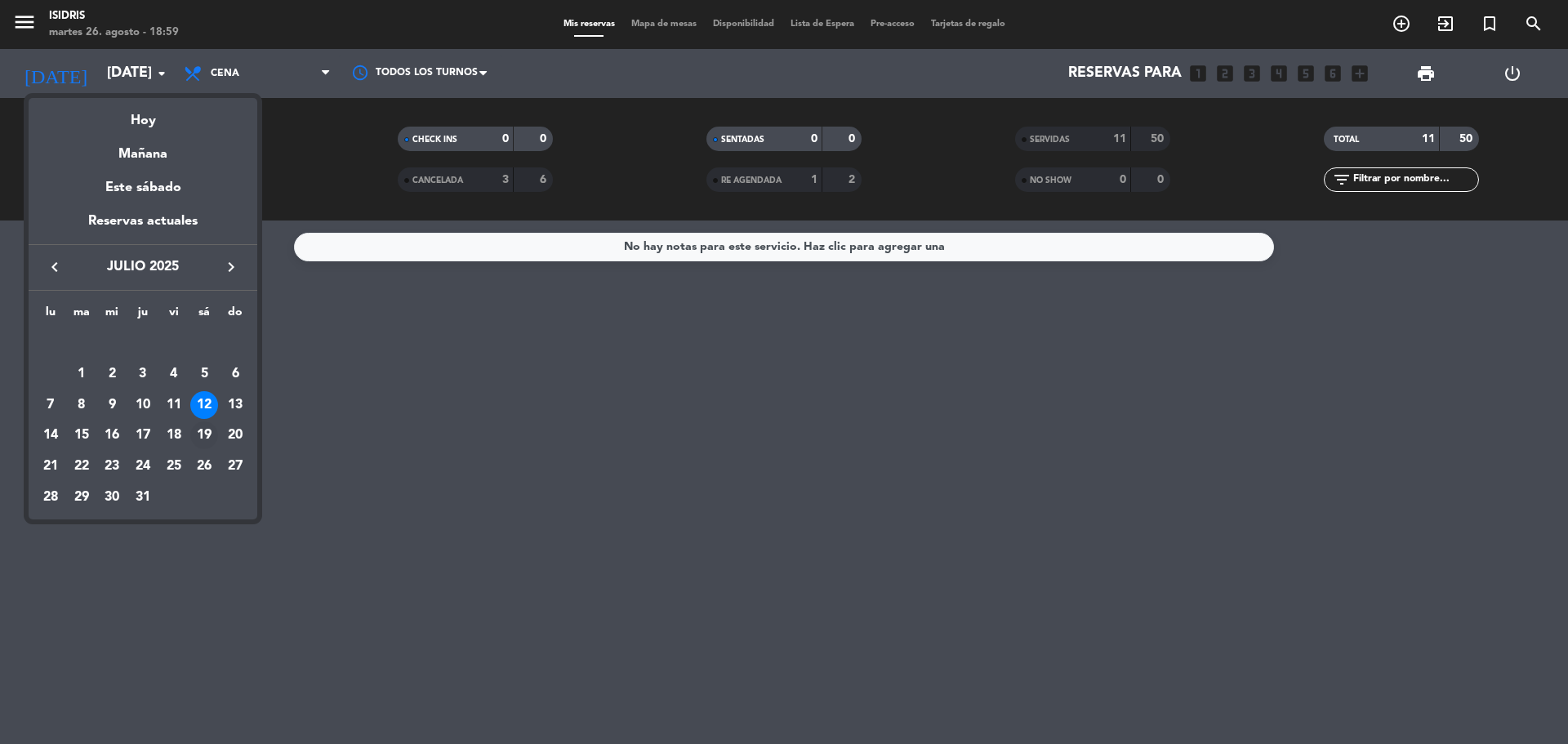
click at [201, 436] on div "19" at bounding box center [205, 435] width 28 height 28
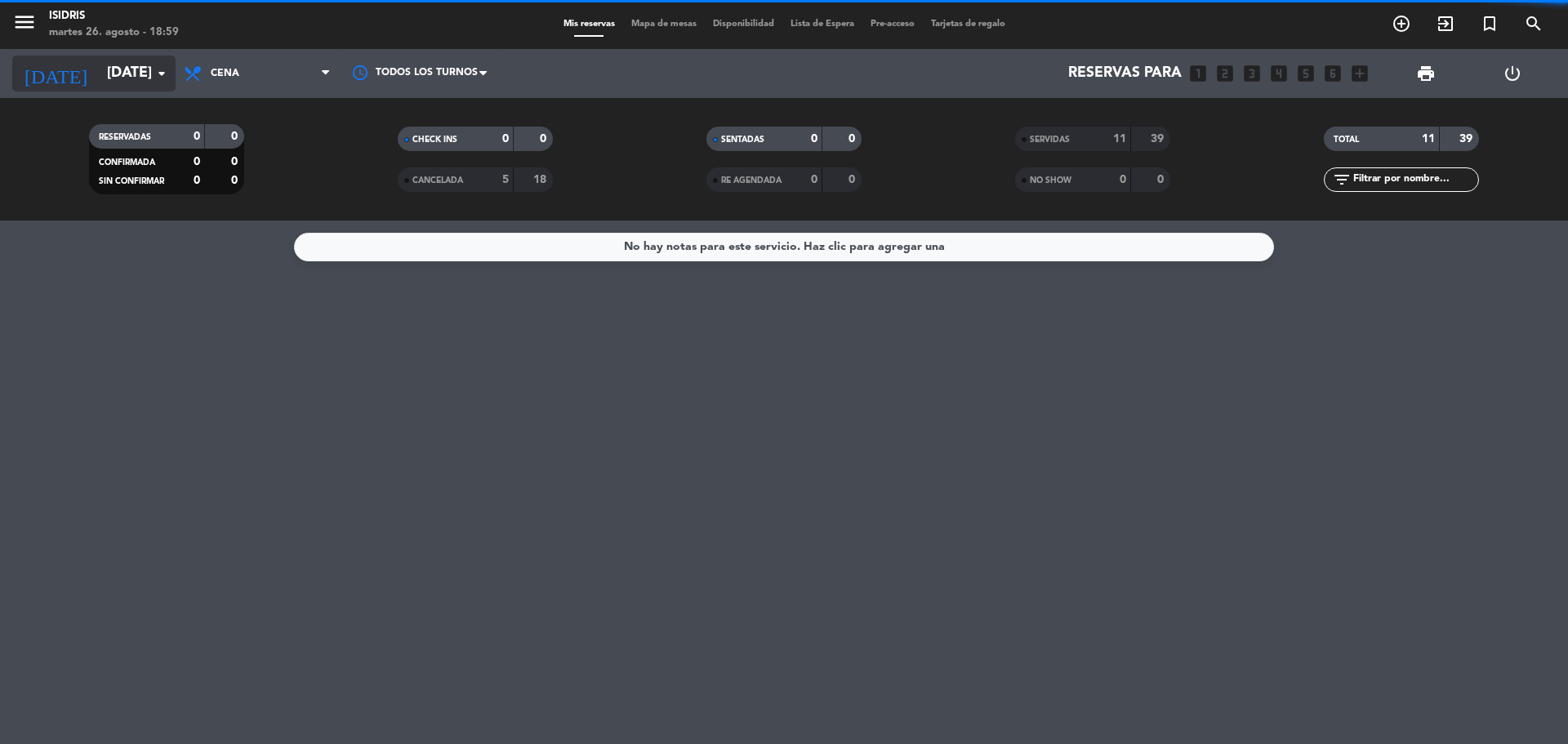
click at [120, 68] on input "[DATE]" at bounding box center [194, 74] width 190 height 33
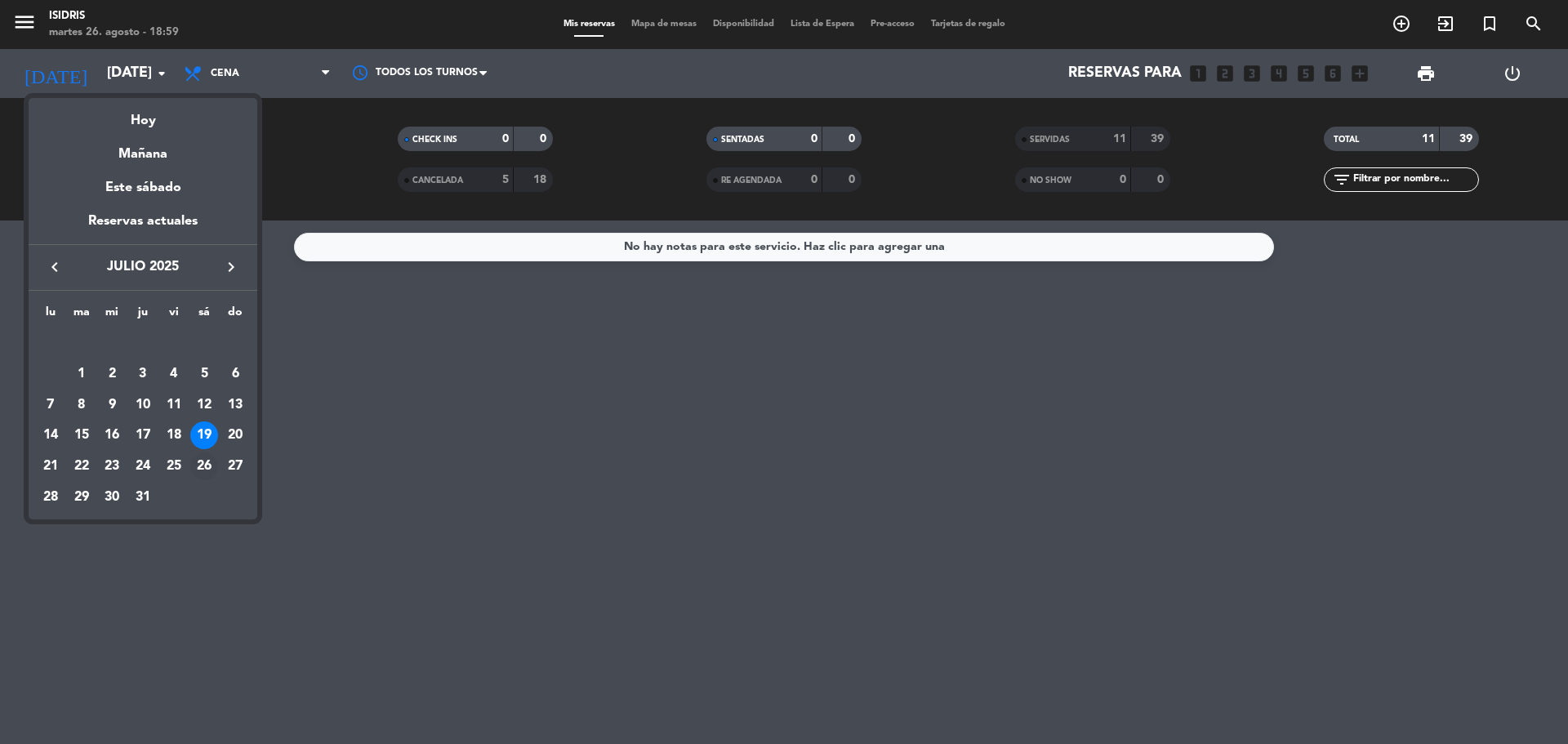
click at [208, 459] on div "26" at bounding box center [205, 466] width 28 height 28
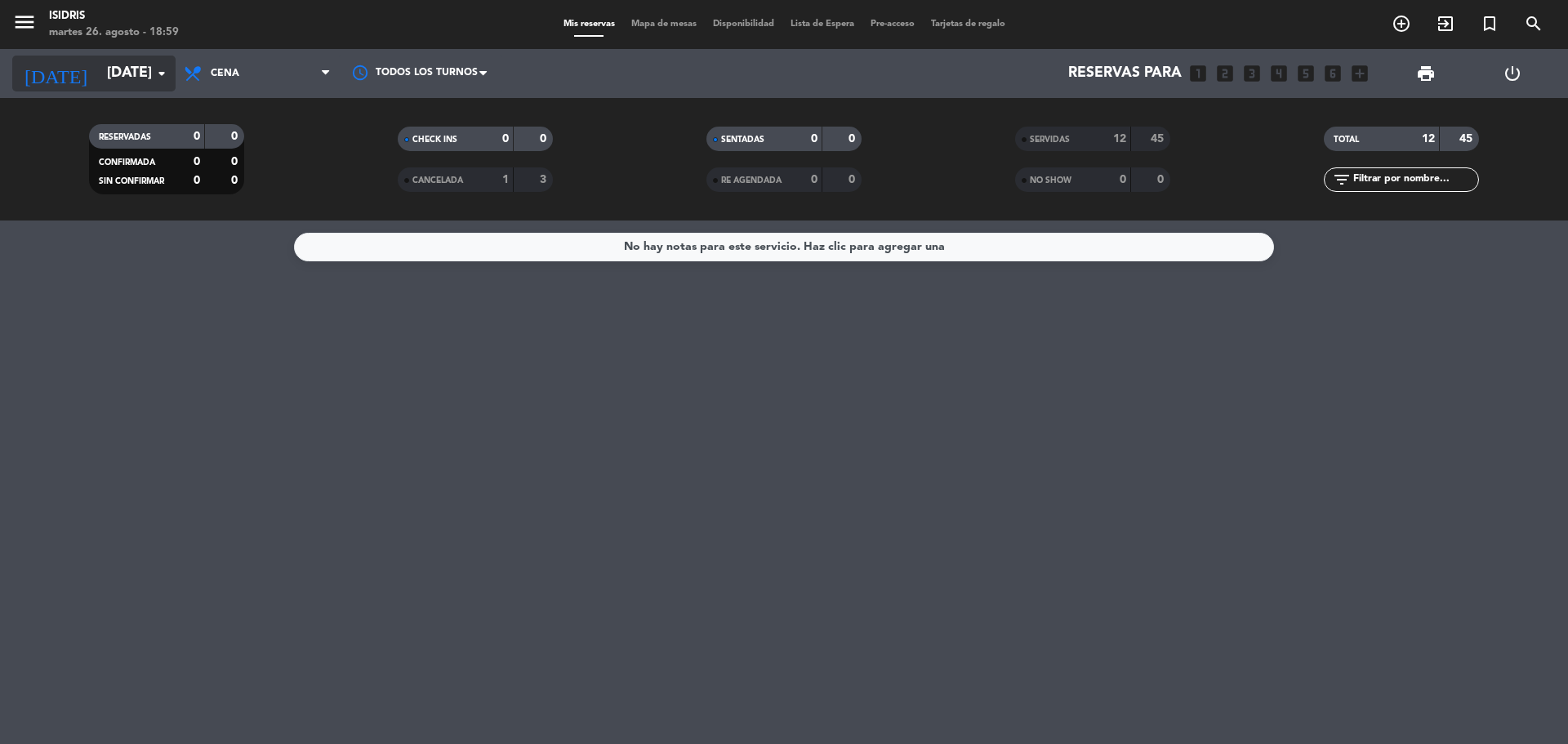
click at [128, 76] on input "[DATE]" at bounding box center [194, 74] width 190 height 33
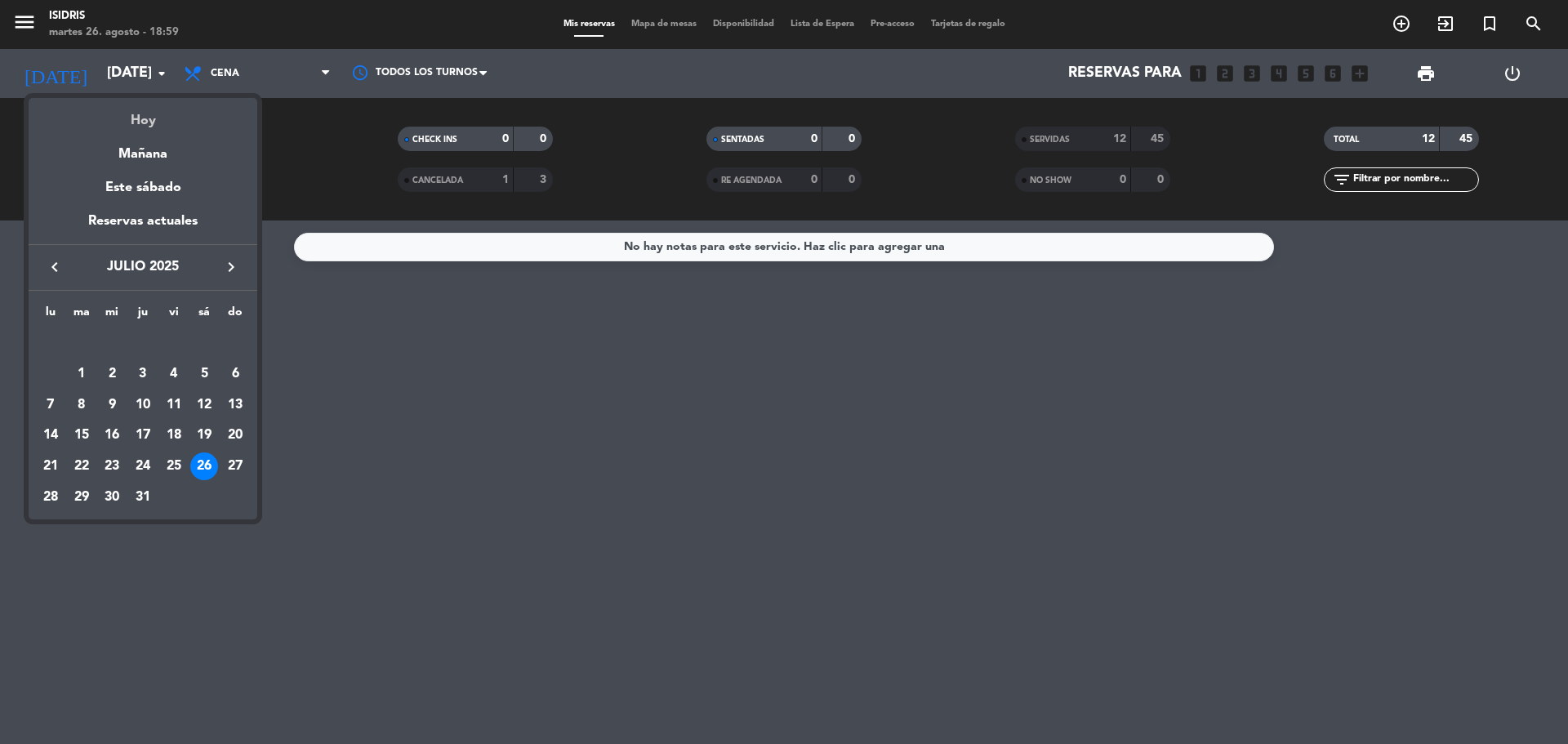
click at [148, 118] on div "Hoy" at bounding box center [143, 115] width 229 height 33
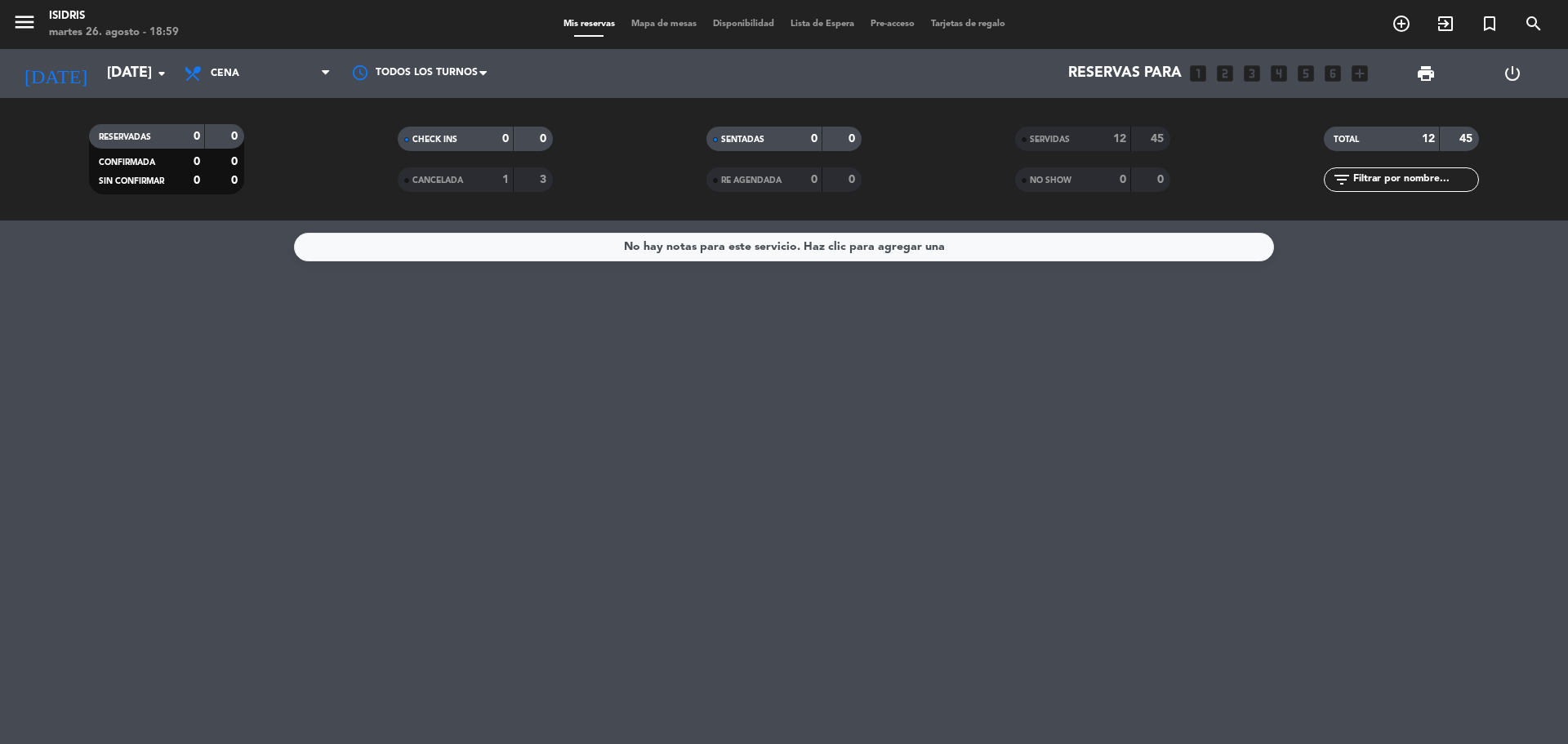
type input "[DATE]"
